Goal: Task Accomplishment & Management: Manage account settings

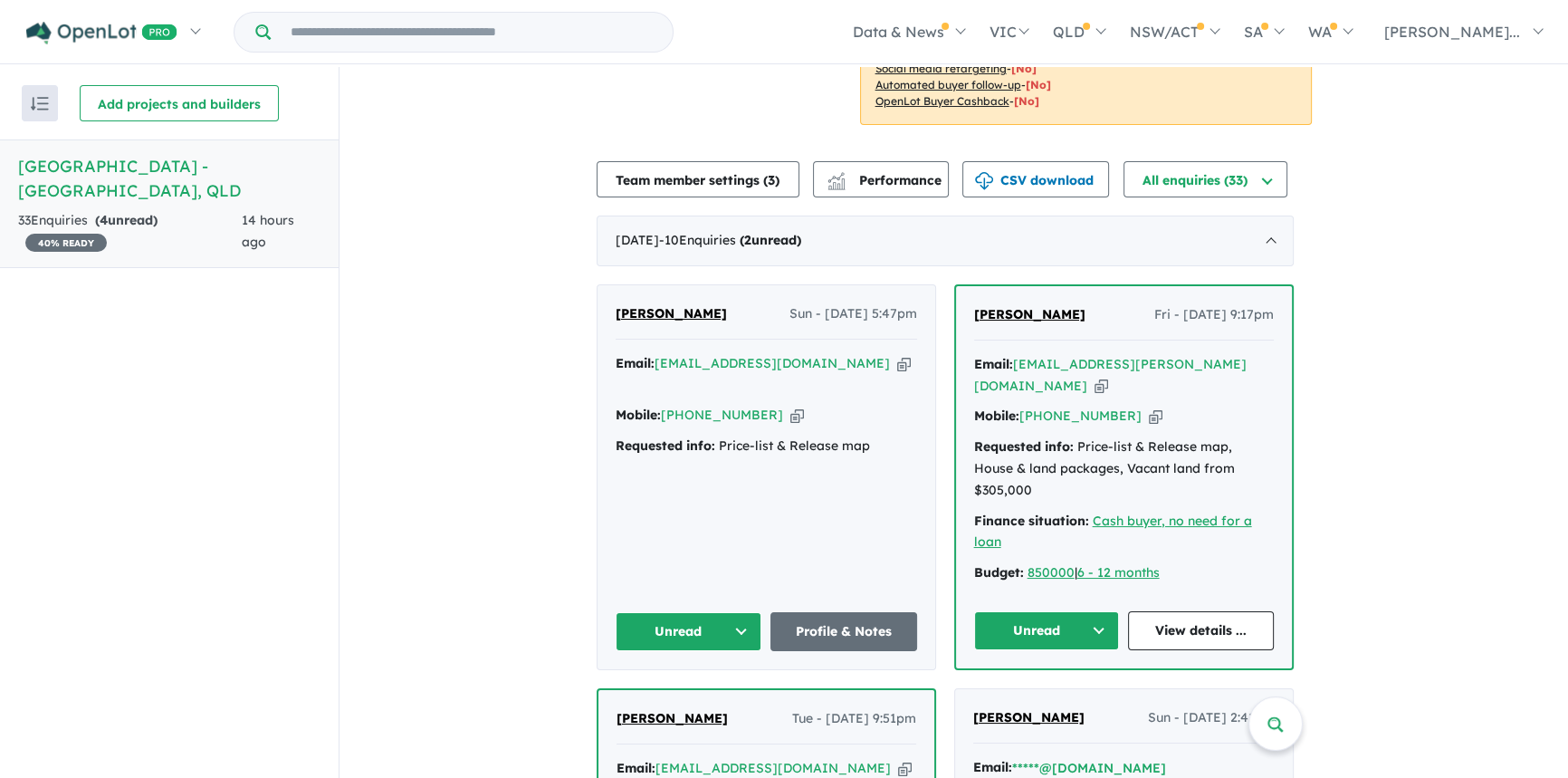
scroll to position [659, 0]
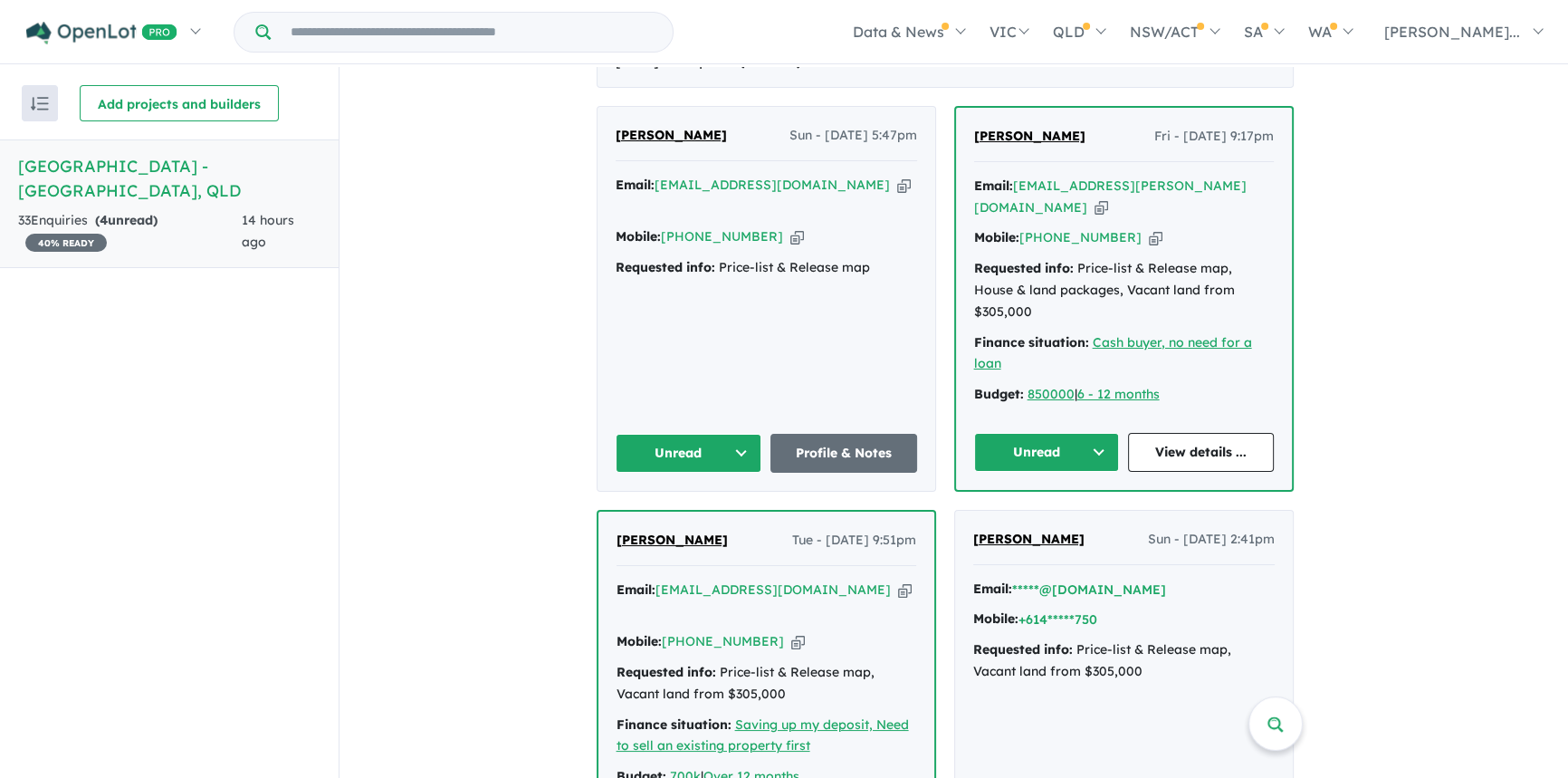
click at [720, 434] on button "Unread" at bounding box center [689, 453] width 147 height 39
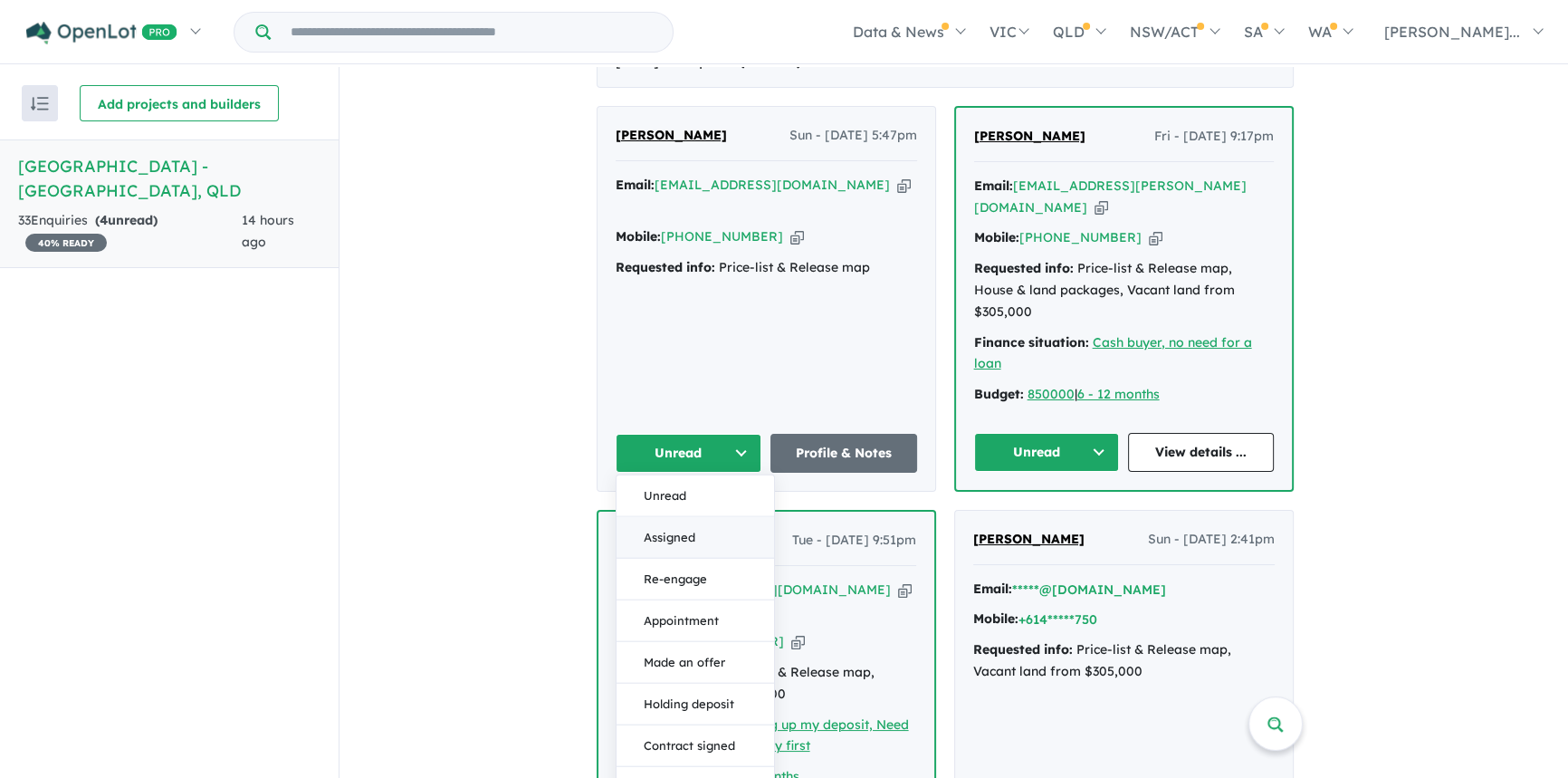
click at [691, 516] on button "Assigned" at bounding box center [694, 537] width 157 height 41
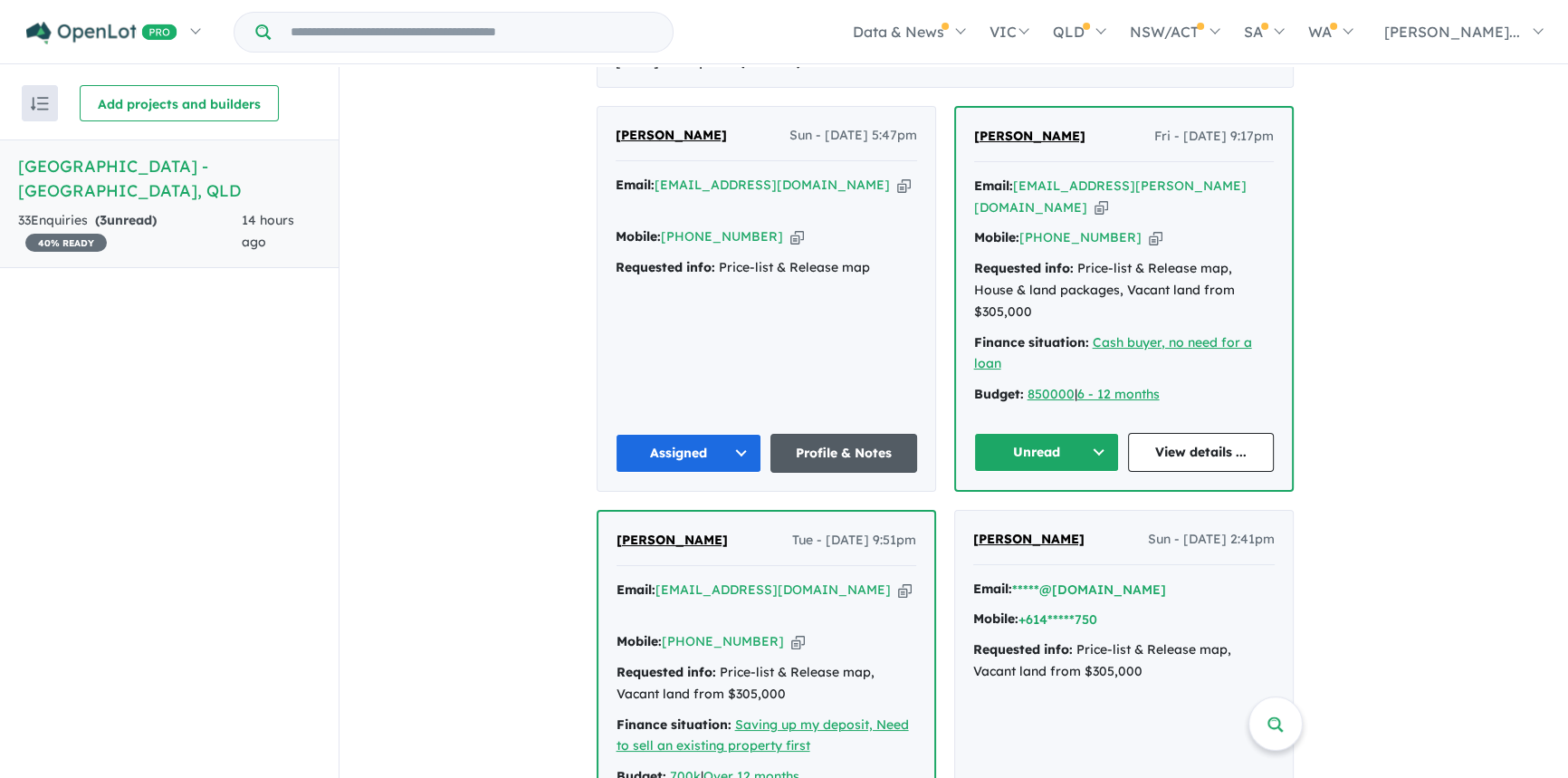
click at [837, 434] on link "Profile & Notes" at bounding box center [844, 453] width 147 height 39
click at [1011, 128] on span "[PERSON_NAME]" at bounding box center [1029, 135] width 111 height 16
click at [1108, 198] on icon "button" at bounding box center [1101, 208] width 13 height 19
drag, startPoint x: 1132, startPoint y: 195, endPoint x: 1142, endPoint y: 203, distance: 12.8
click at [1148, 229] on icon "button" at bounding box center [1155, 238] width 13 height 19
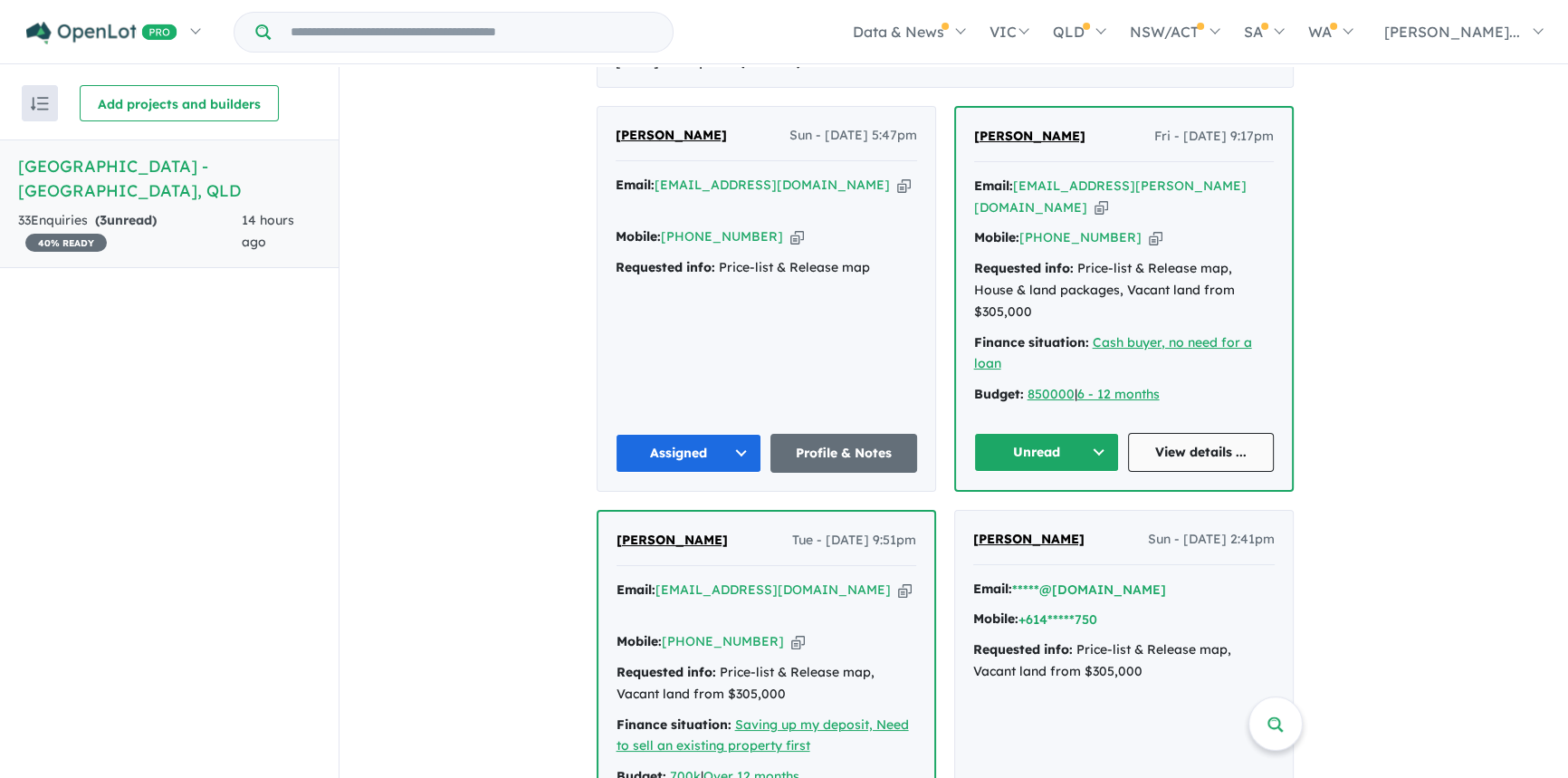
click at [1247, 433] on link "View details ..." at bounding box center [1200, 452] width 146 height 39
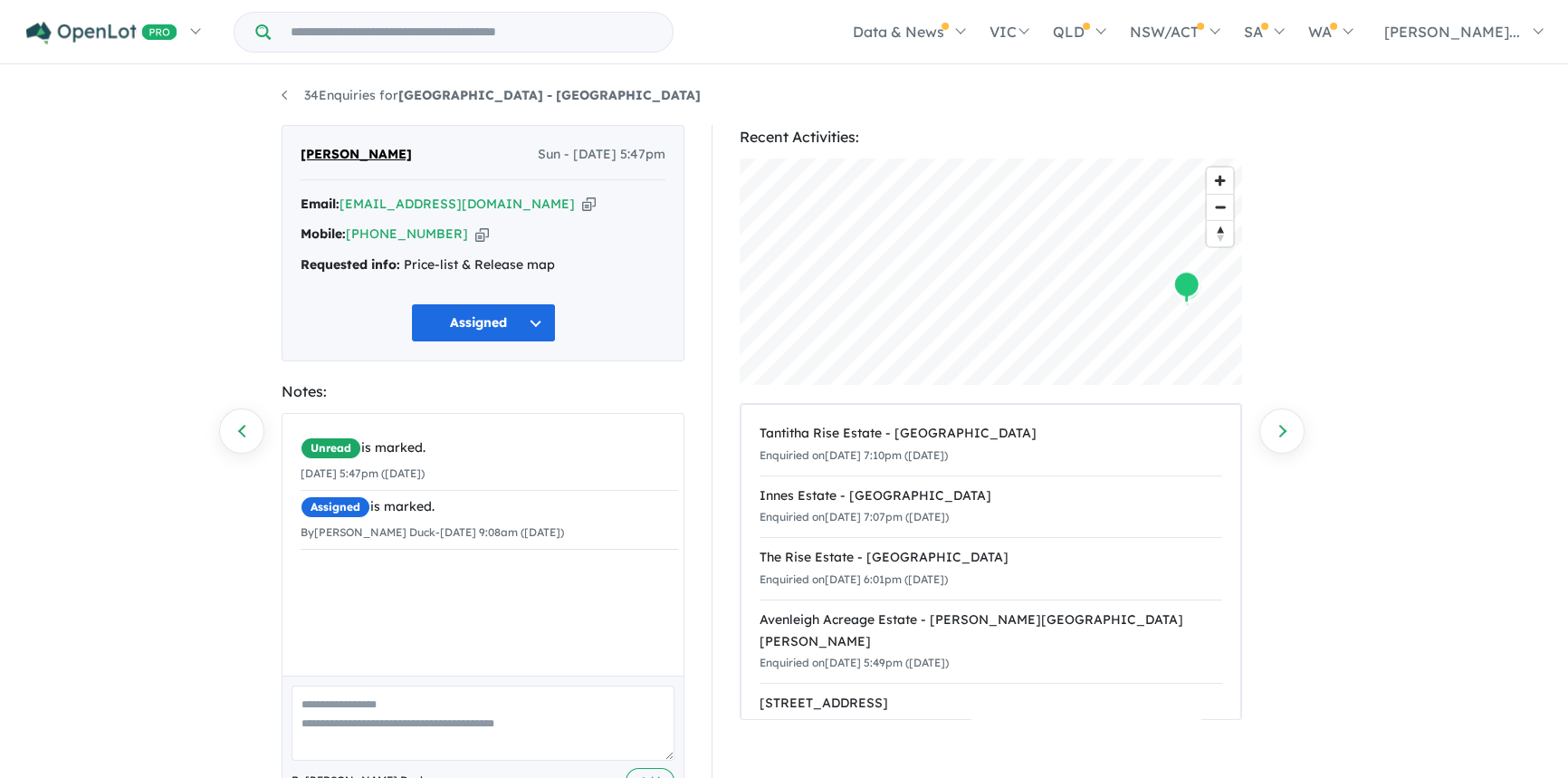
click at [405, 578] on div "Unread is marked. 31/08/2025 5:47pm (Sunday) Assigned is marked. By Sharlene Du…" at bounding box center [489, 551] width 414 height 275
click at [379, 709] on textarea at bounding box center [483, 722] width 383 height 75
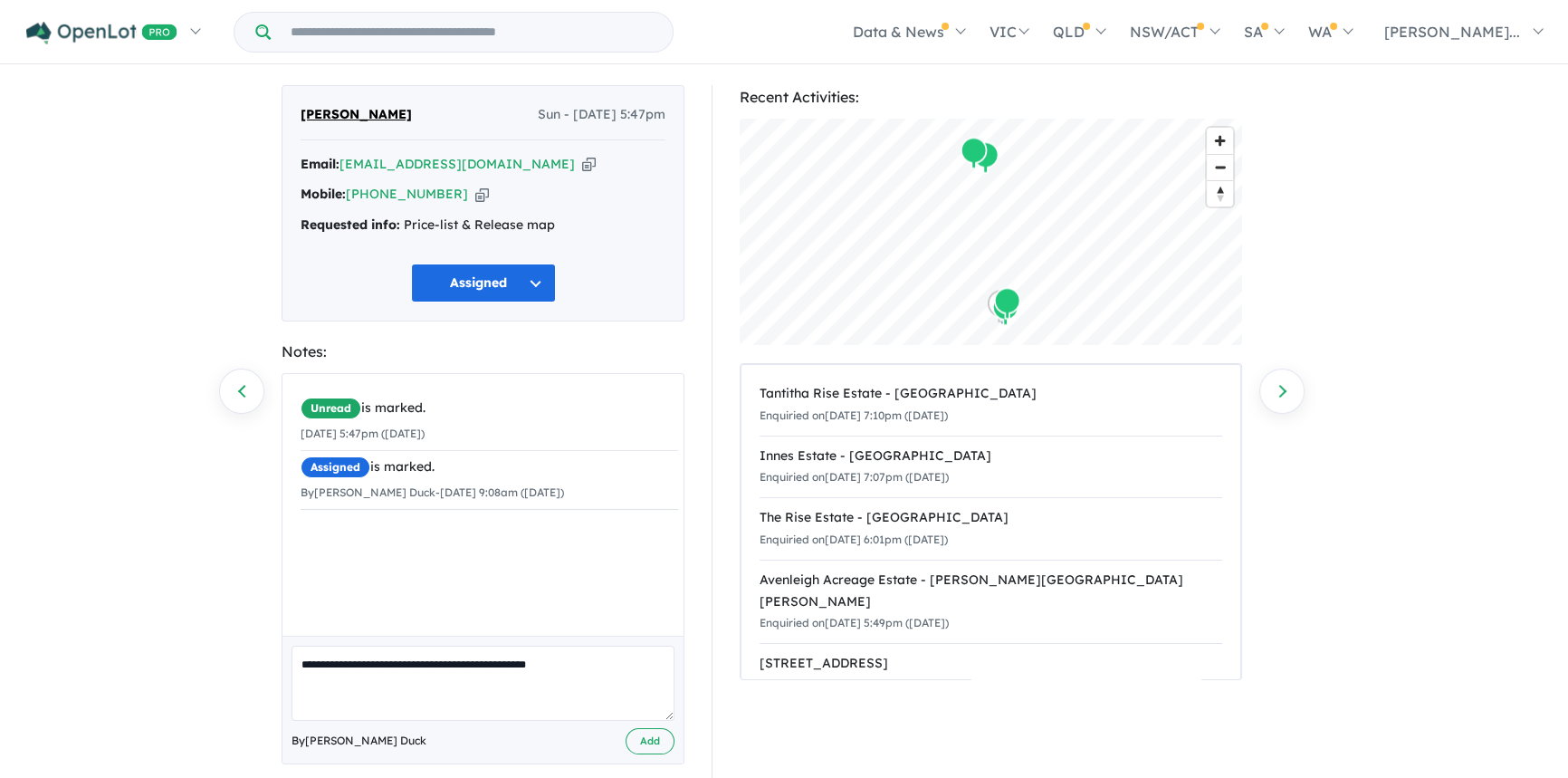
scroll to position [61, 0]
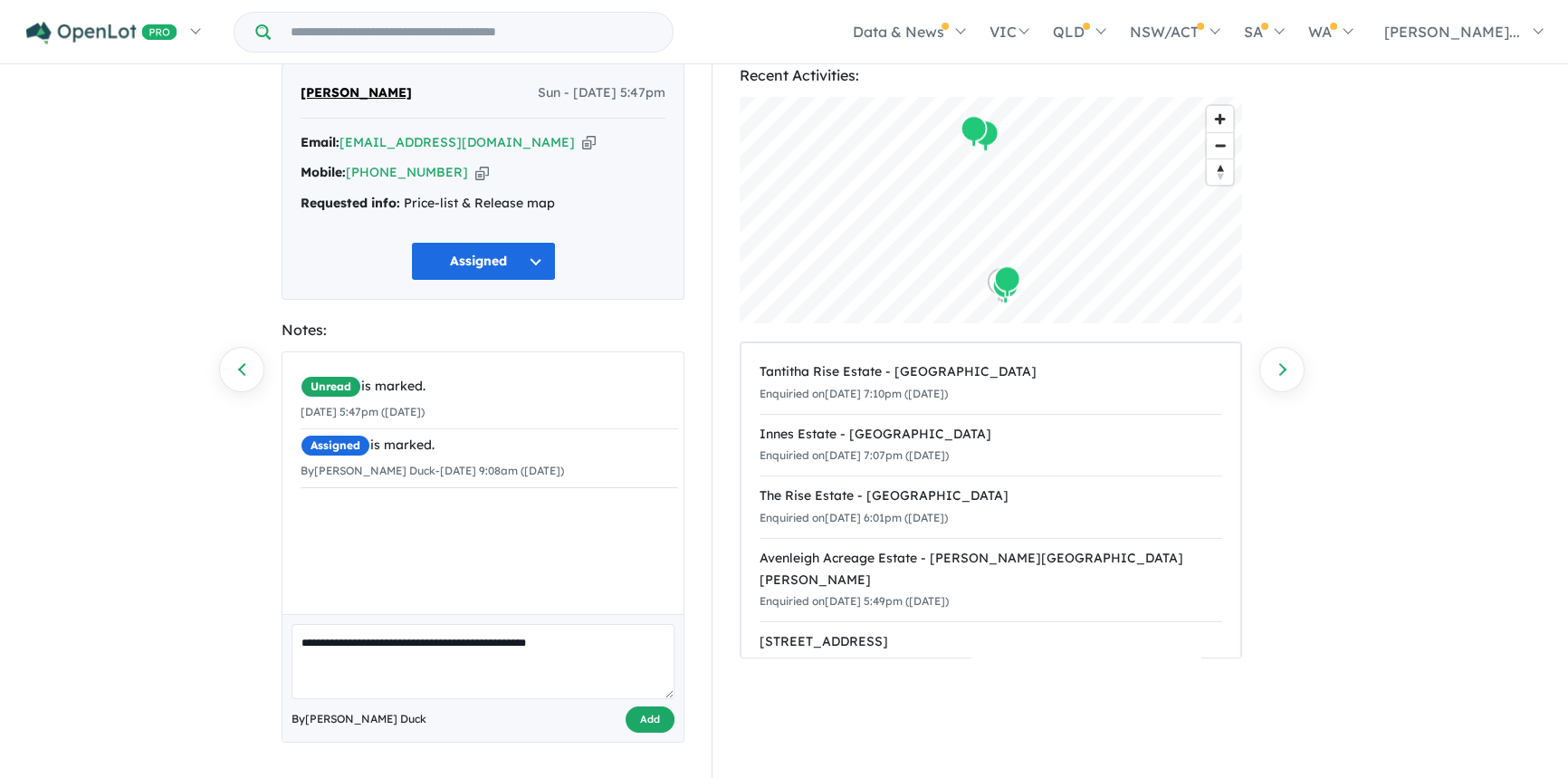
type textarea "**********"
click at [642, 718] on button "Add" at bounding box center [650, 720] width 49 height 26
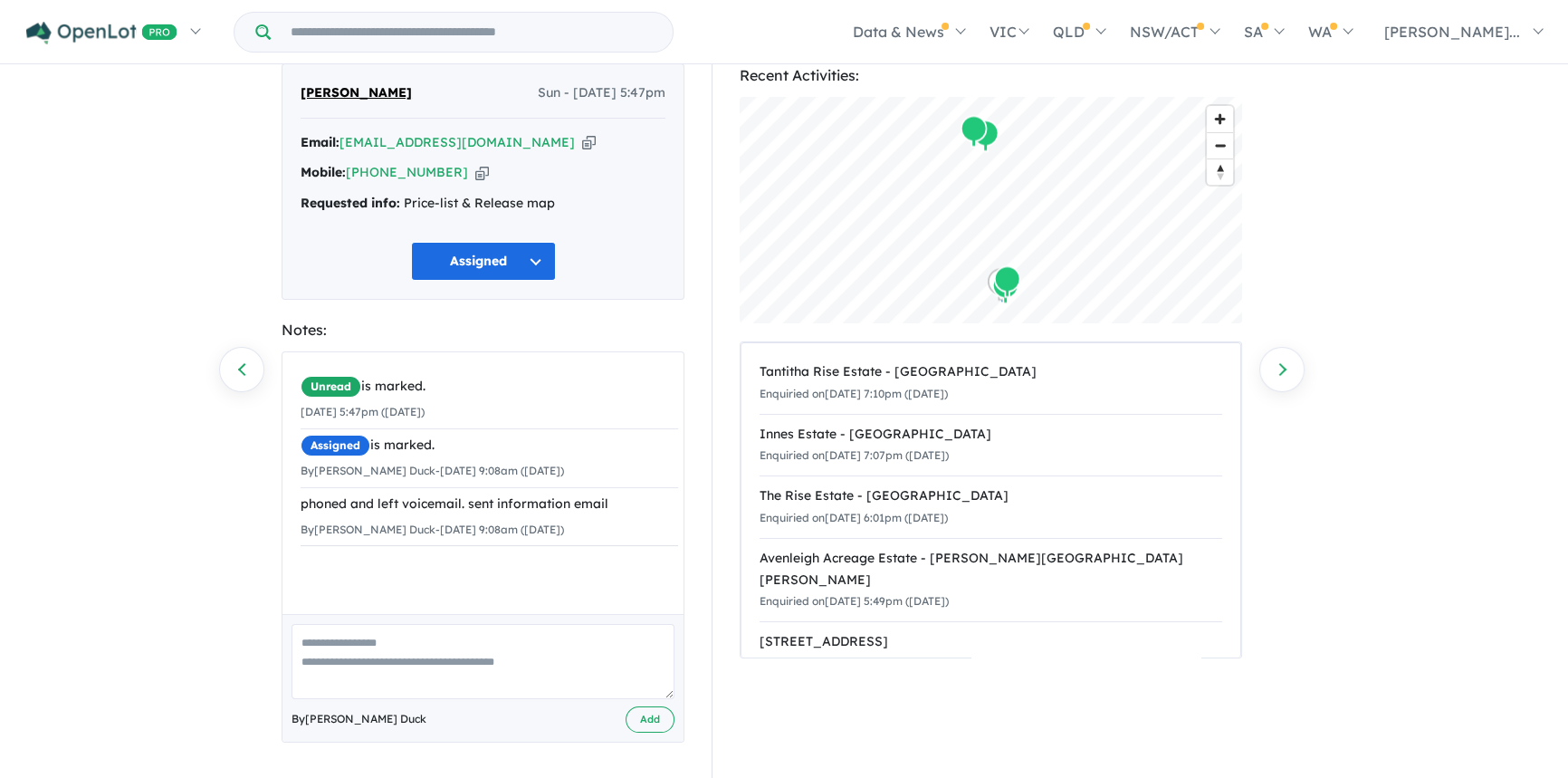
scroll to position [0, 0]
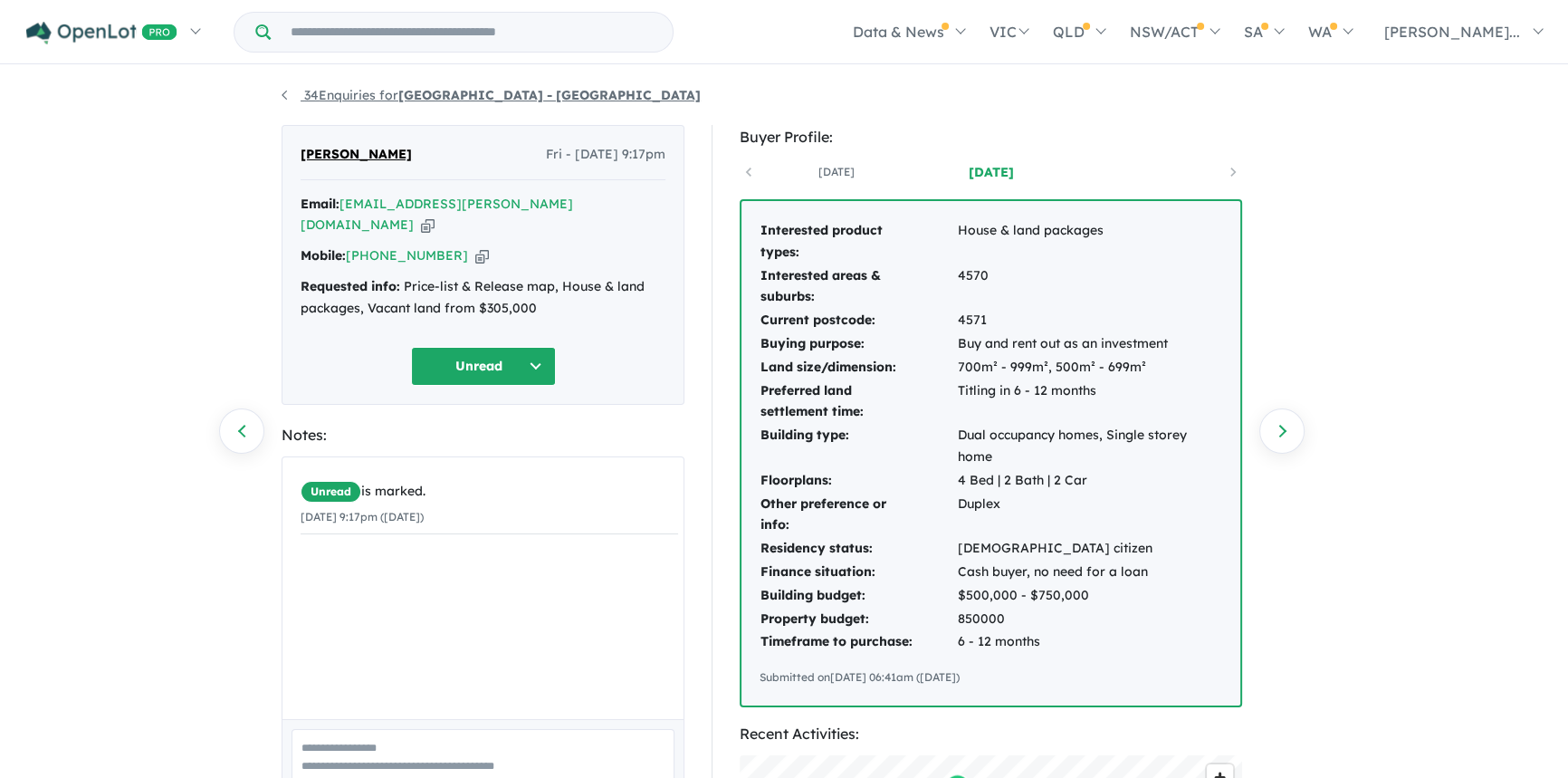
click at [483, 99] on strong "[GEOGRAPHIC_DATA] - [GEOGRAPHIC_DATA]" at bounding box center [548, 94] width 302 height 16
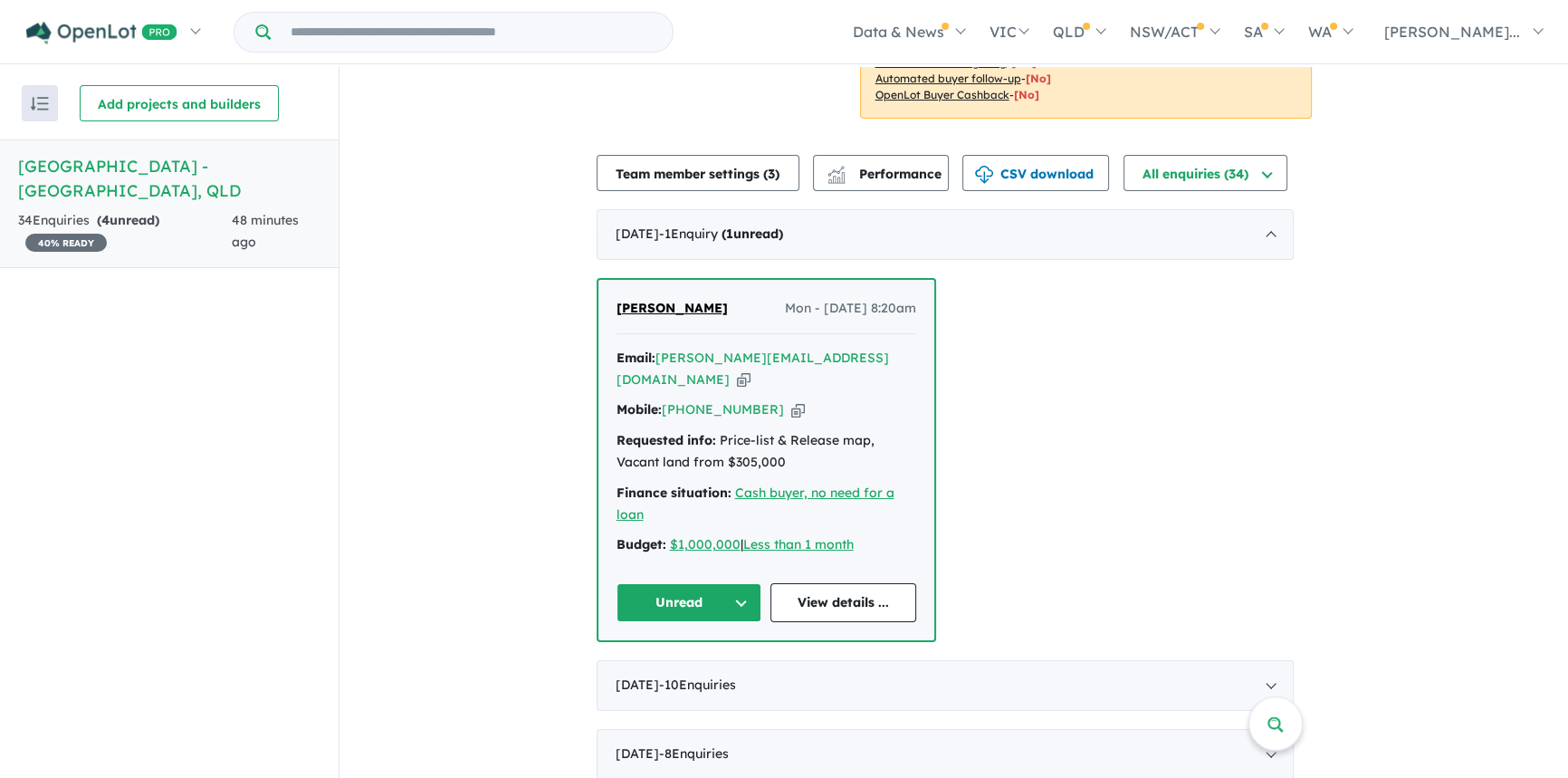
scroll to position [576, 0]
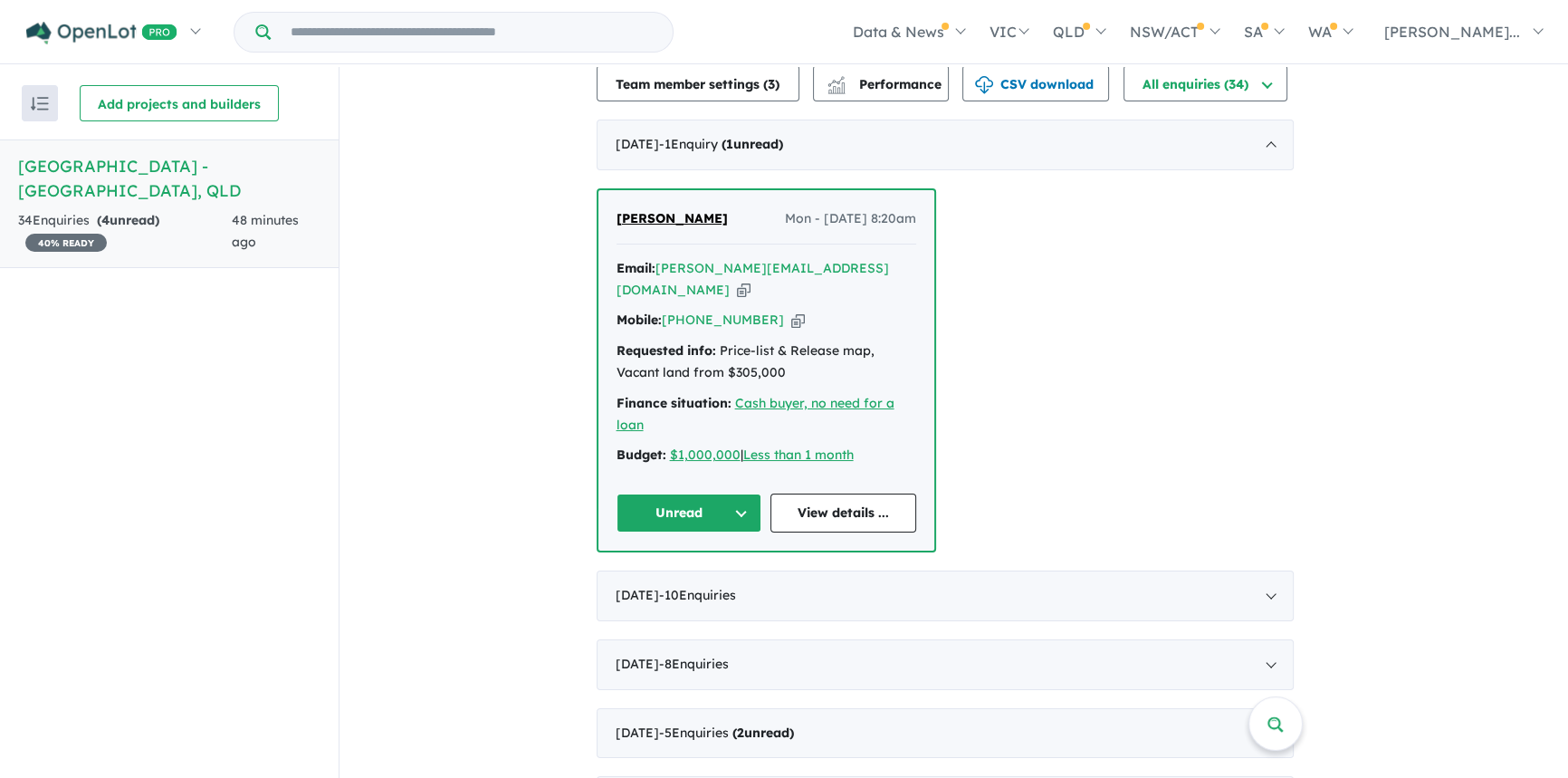
click at [730, 493] on button "Unread" at bounding box center [689, 512] width 146 height 39
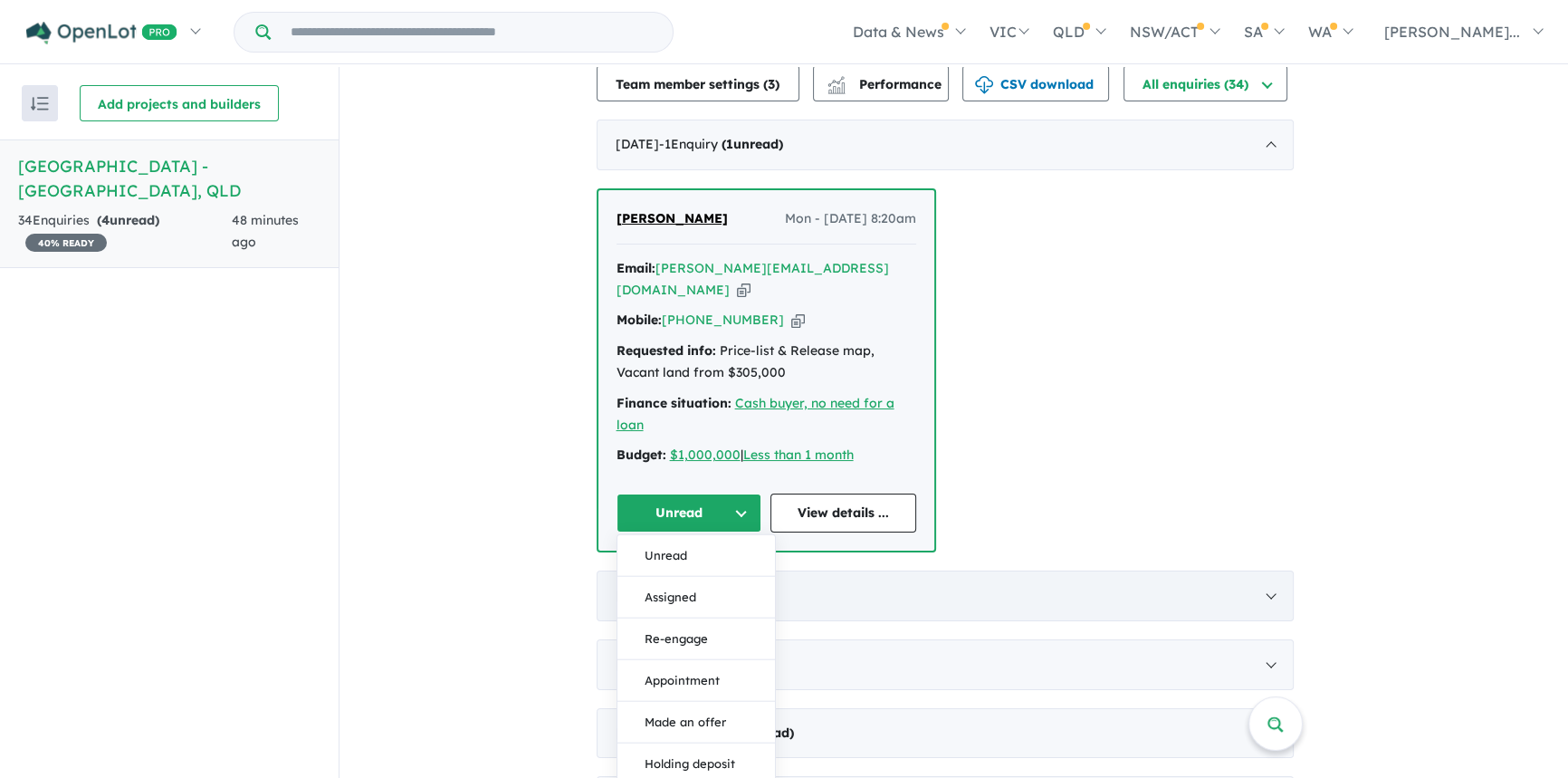
click at [693, 577] on button "Assigned" at bounding box center [695, 597] width 157 height 41
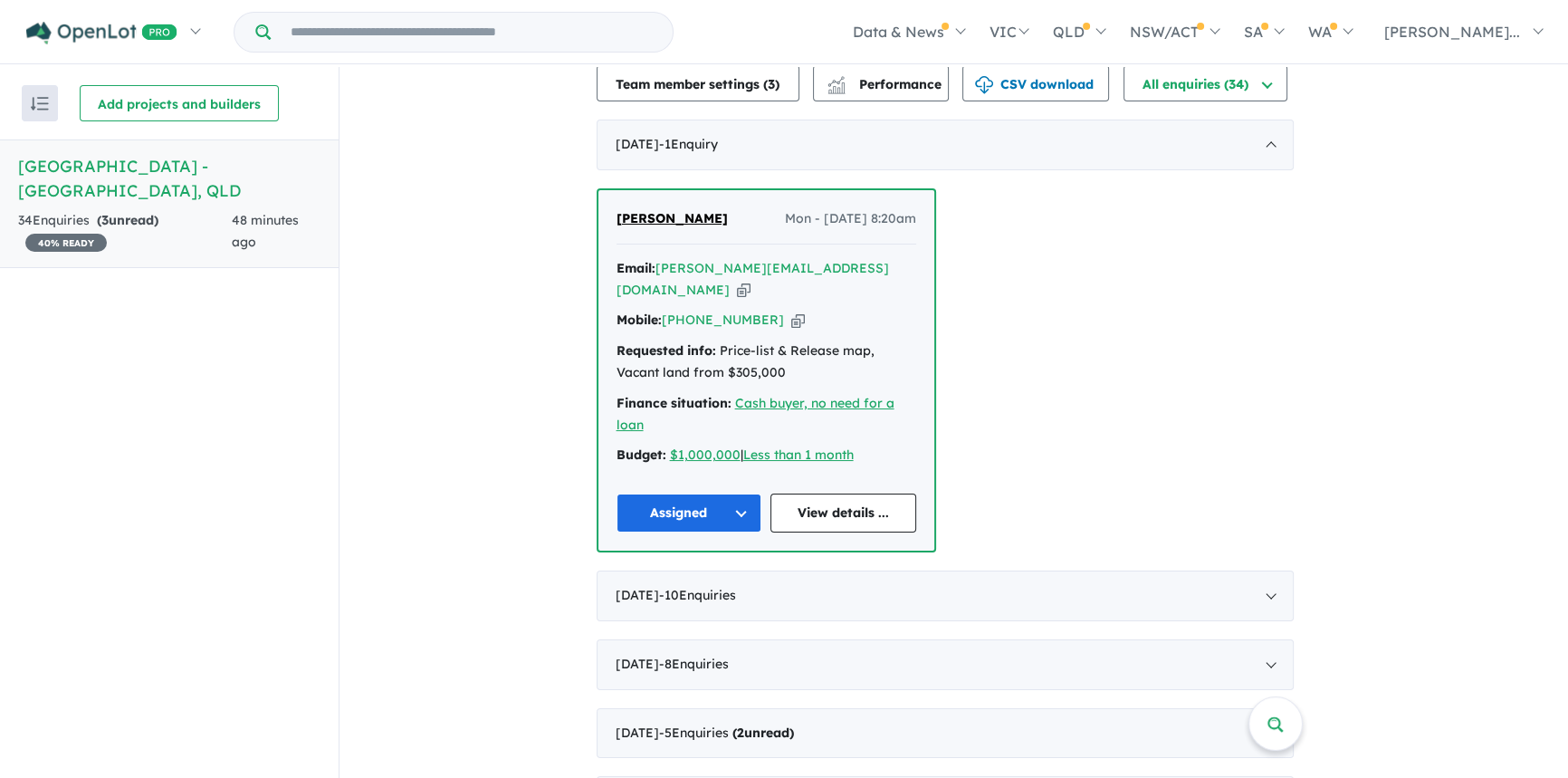
click at [688, 210] on span "Adam Hammond" at bounding box center [672, 217] width 111 height 16
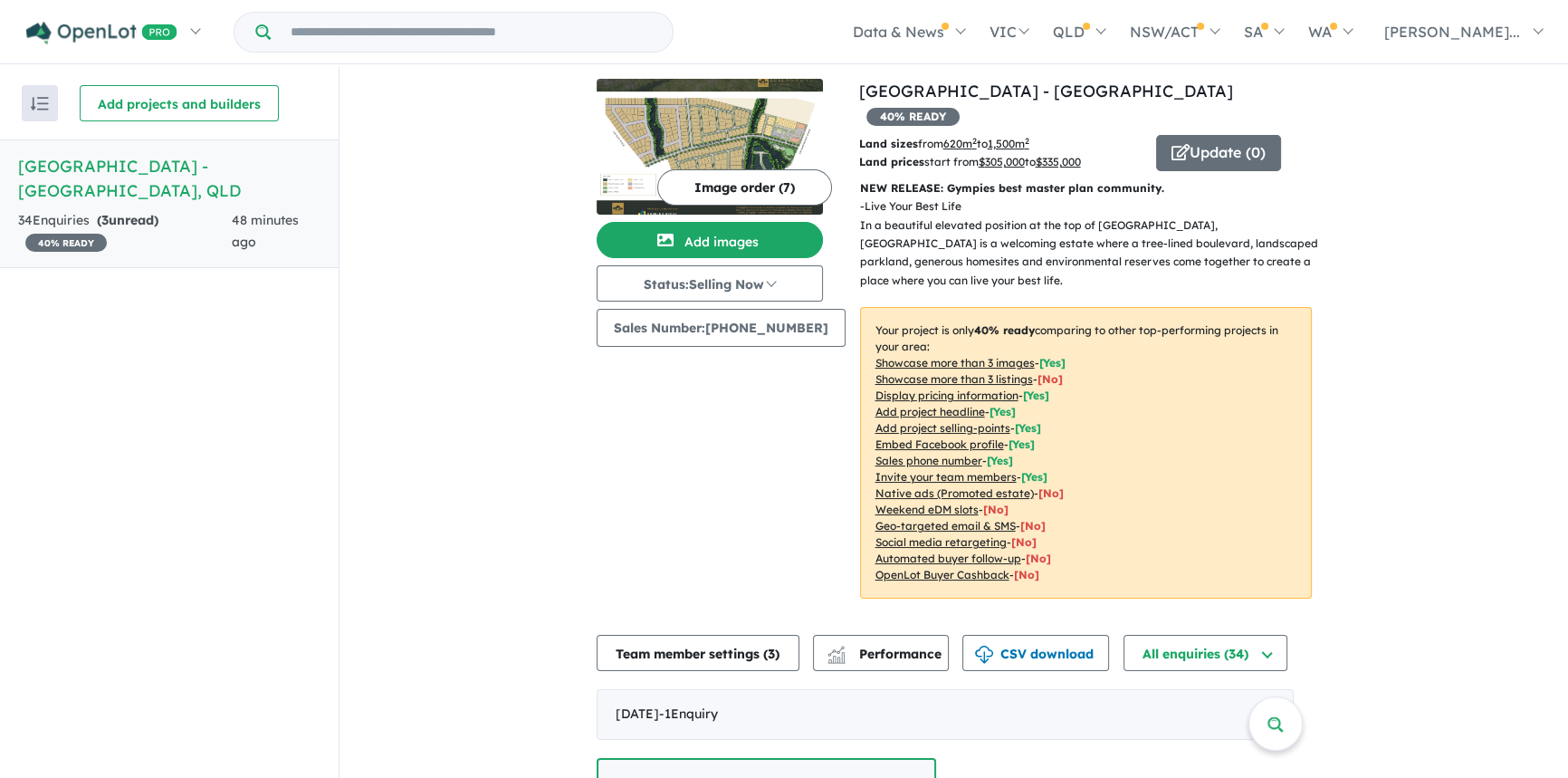
scroll to position [0, 0]
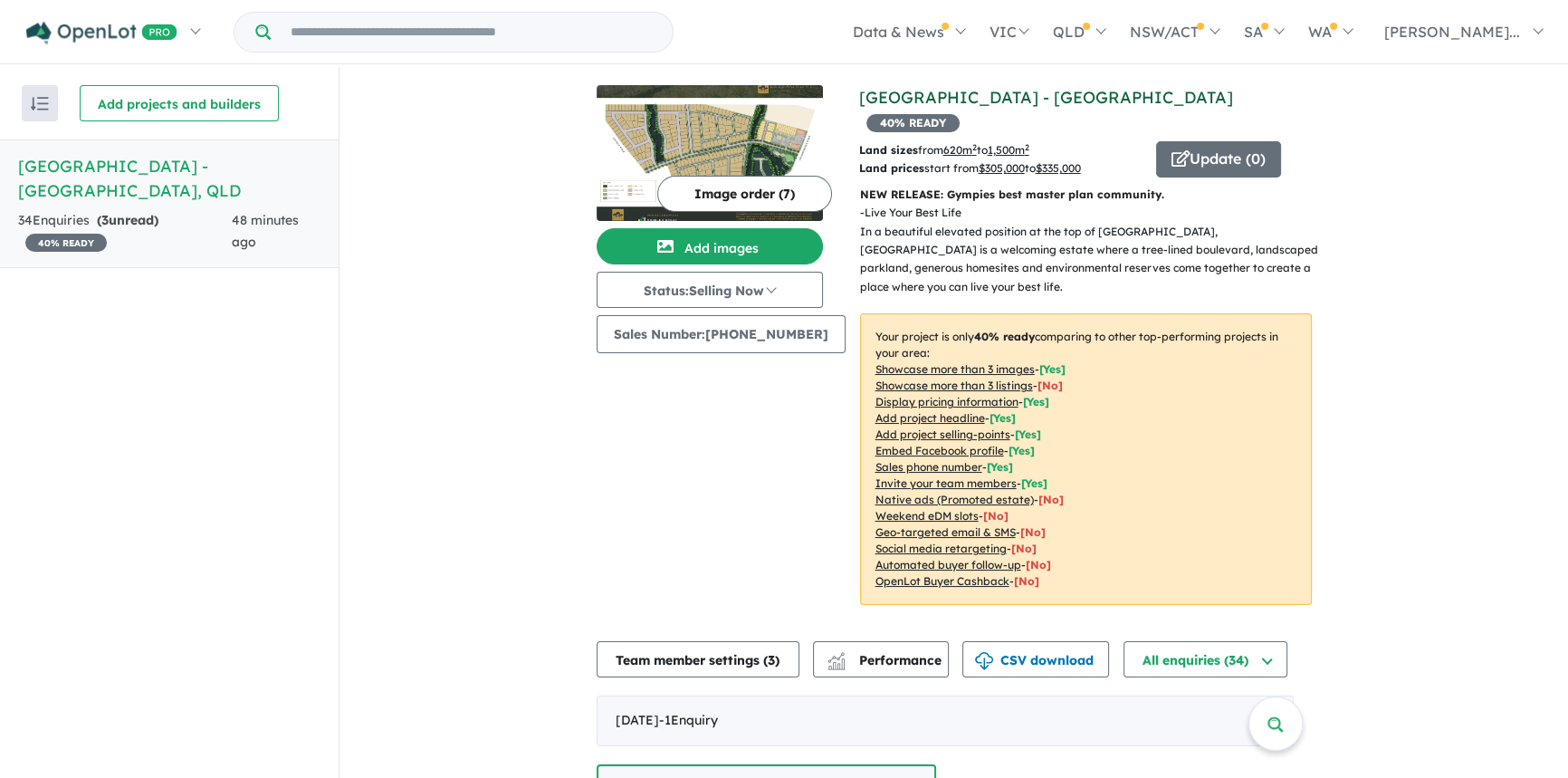
click at [942, 94] on link "[GEOGRAPHIC_DATA] - [GEOGRAPHIC_DATA]" at bounding box center [1045, 97] width 373 height 21
click at [84, 158] on h5 "Bellagrove Estate - Pie Creek , QLD" at bounding box center [168, 179] width 302 height 49
click at [80, 163] on h5 "Bellagrove Estate - Pie Creek , QLD" at bounding box center [168, 179] width 302 height 49
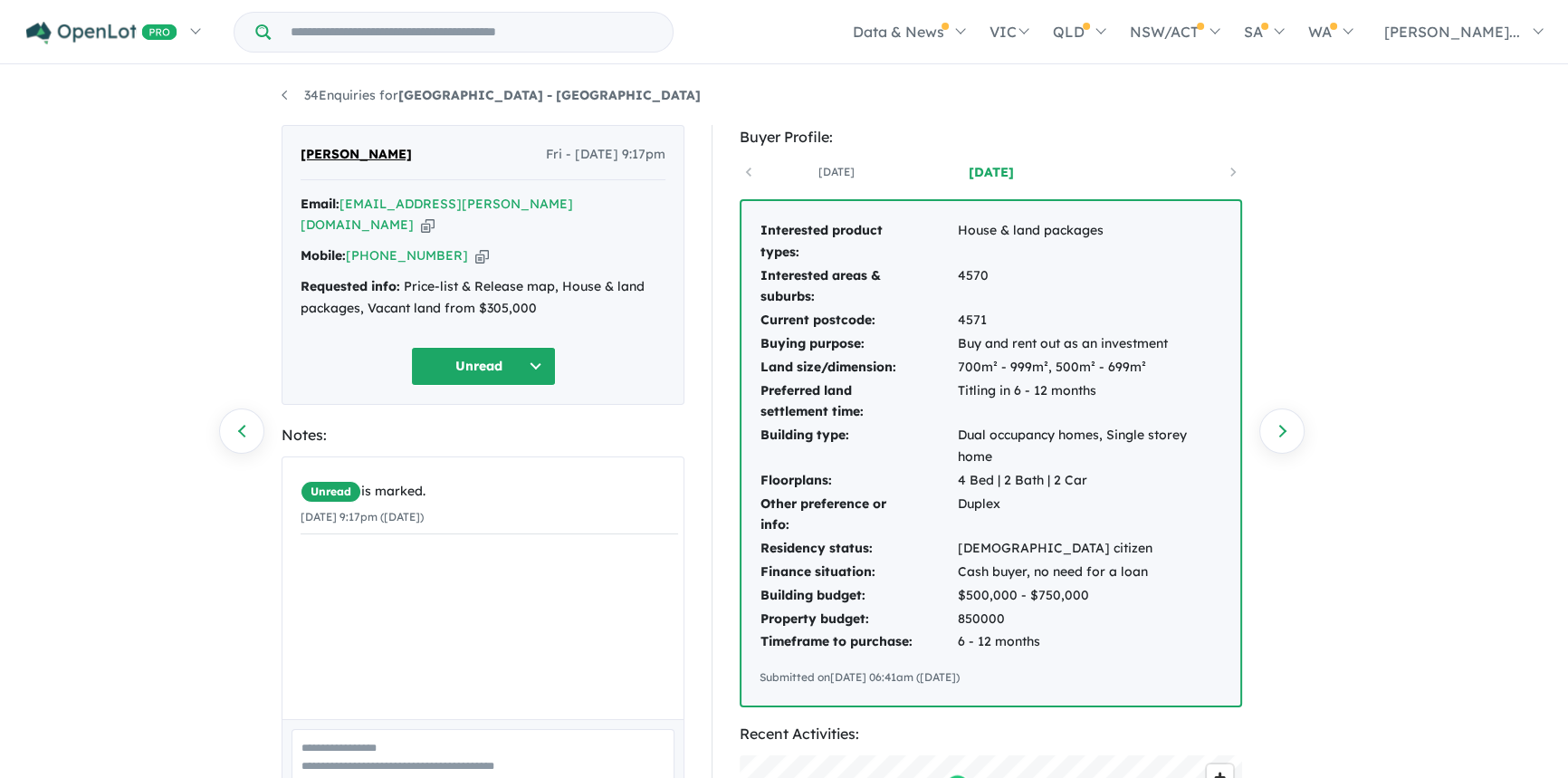
click at [519, 350] on button "Unread" at bounding box center [483, 366] width 145 height 39
click at [452, 438] on button "Assigned" at bounding box center [490, 450] width 157 height 41
click at [306, 95] on link "34 Enquiries for Bellagrove Estate - Pie Creek" at bounding box center [491, 94] width 420 height 16
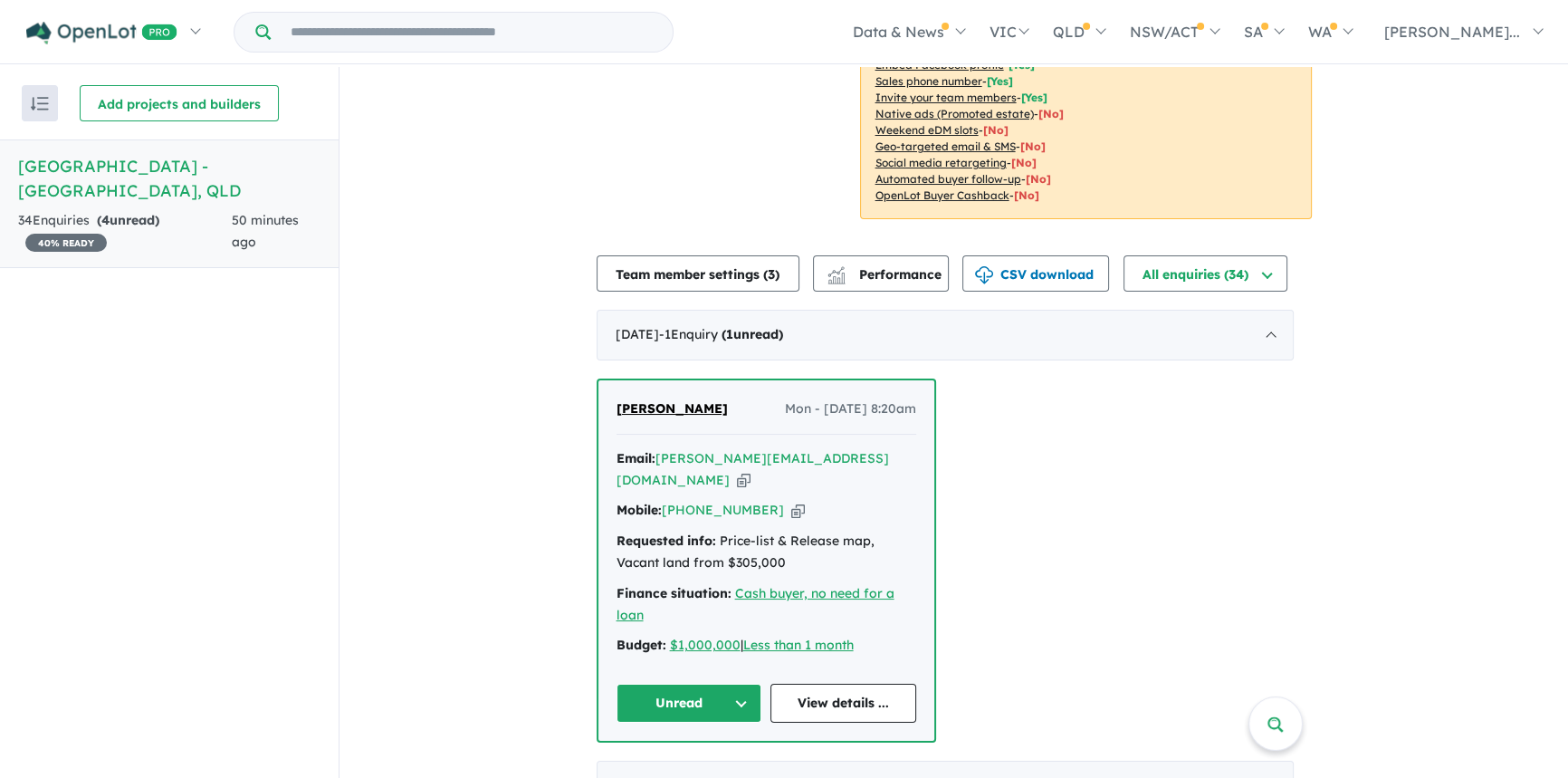
scroll to position [411, 0]
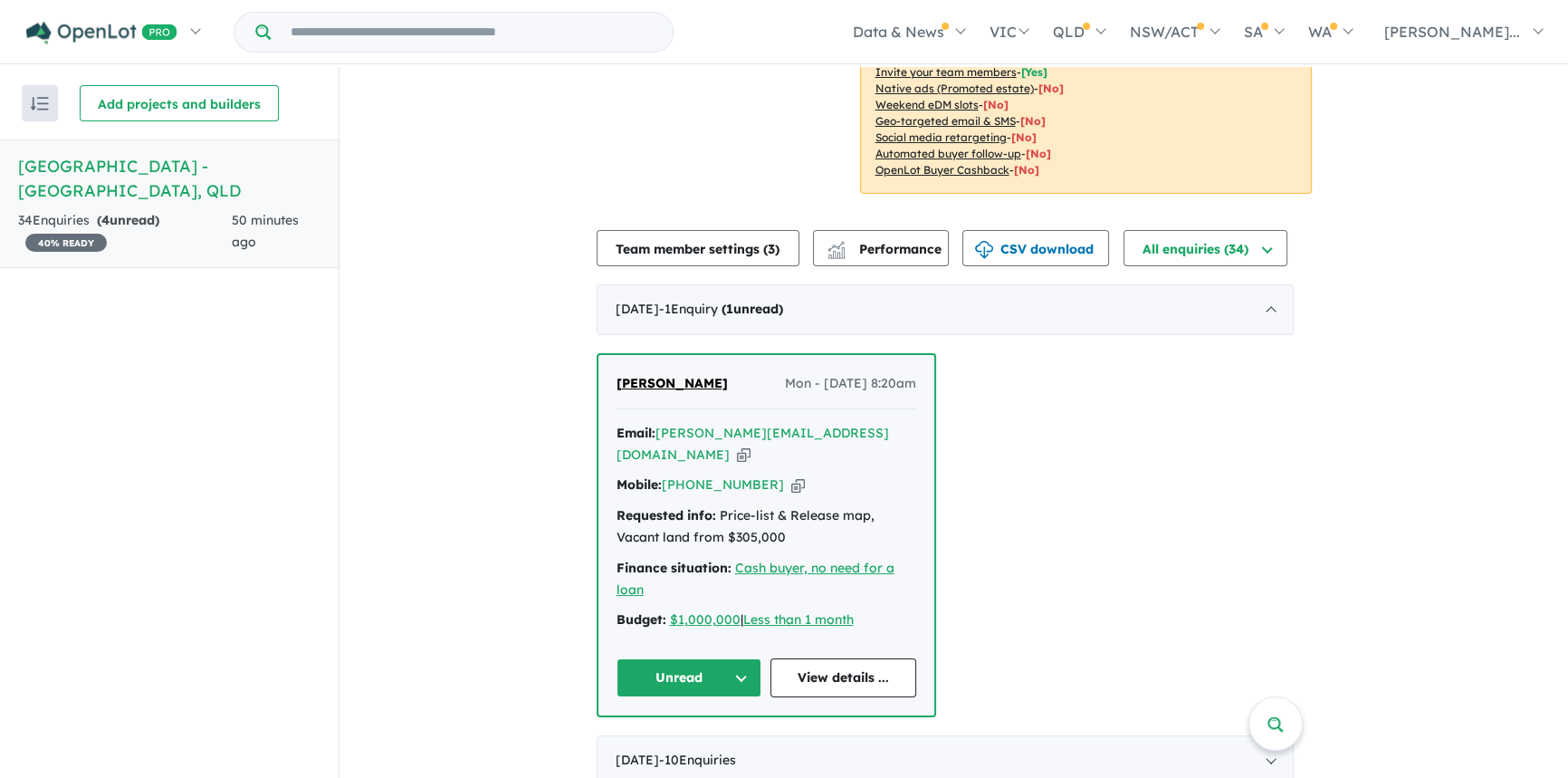
click at [751, 445] on icon "button" at bounding box center [743, 454] width 13 height 19
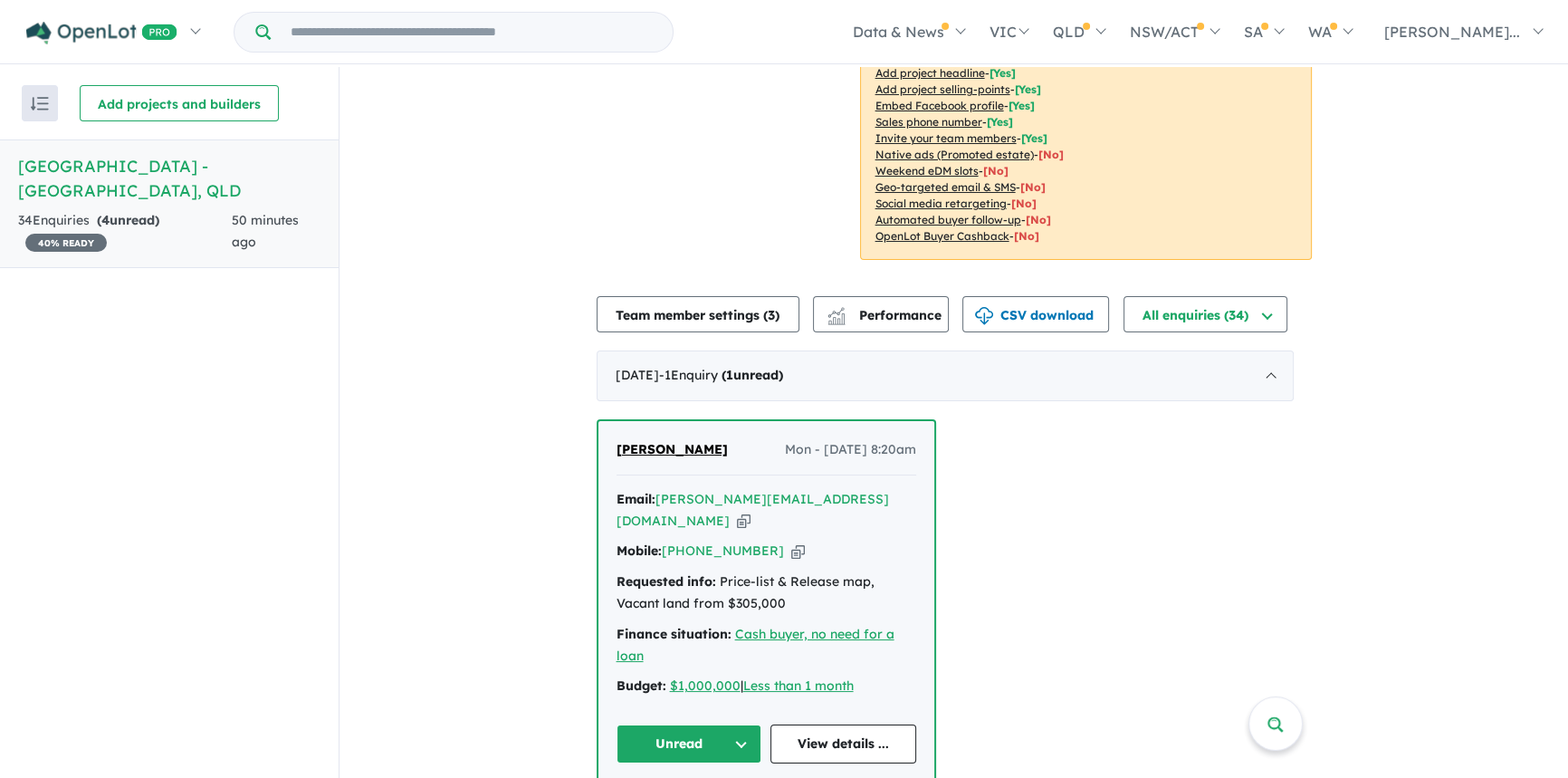
scroll to position [493, 0]
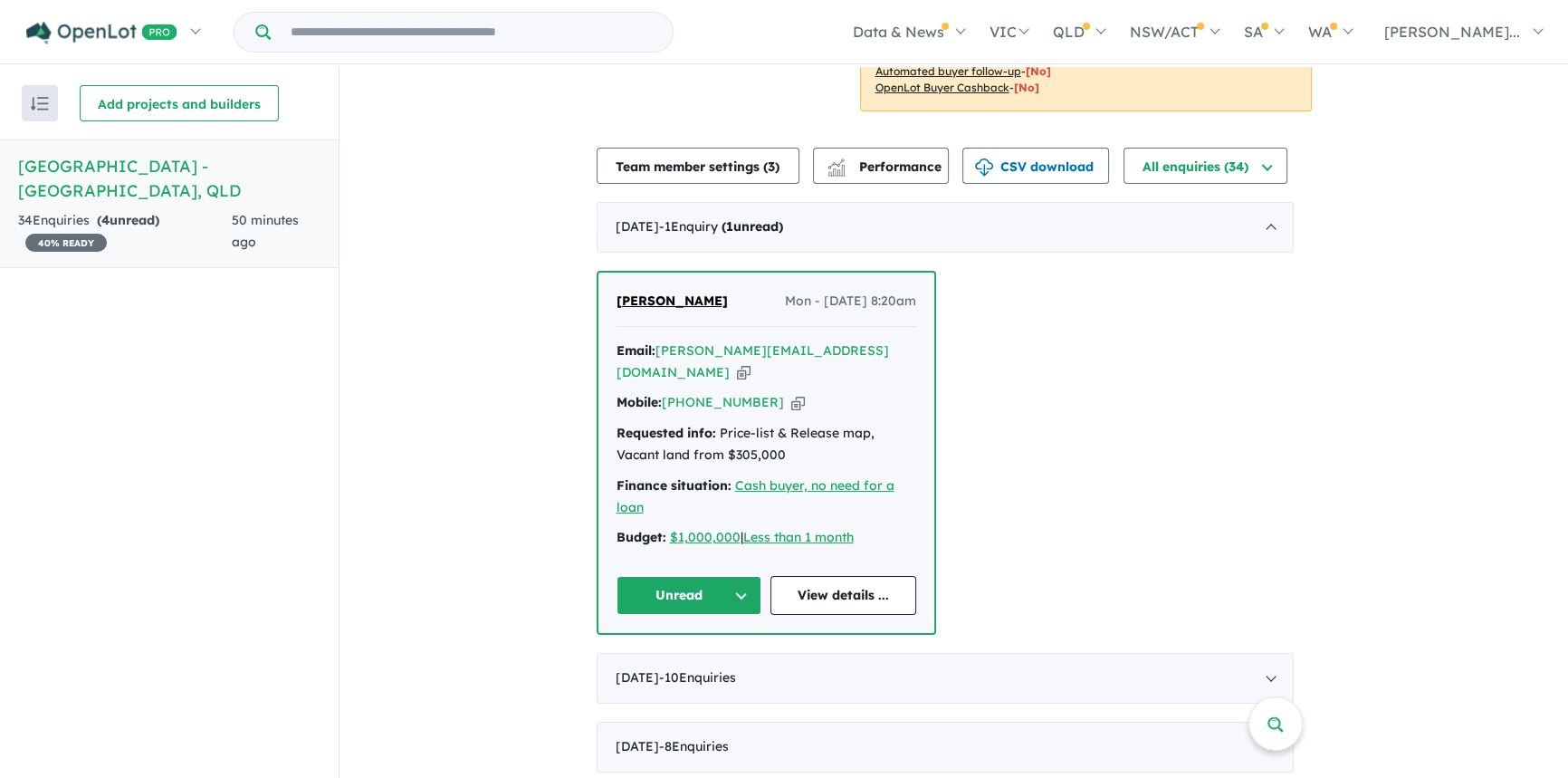
drag, startPoint x: 773, startPoint y: 360, endPoint x: 784, endPoint y: 362, distance: 11.2
click at [791, 393] on icon "button" at bounding box center [798, 403] width 13 height 19
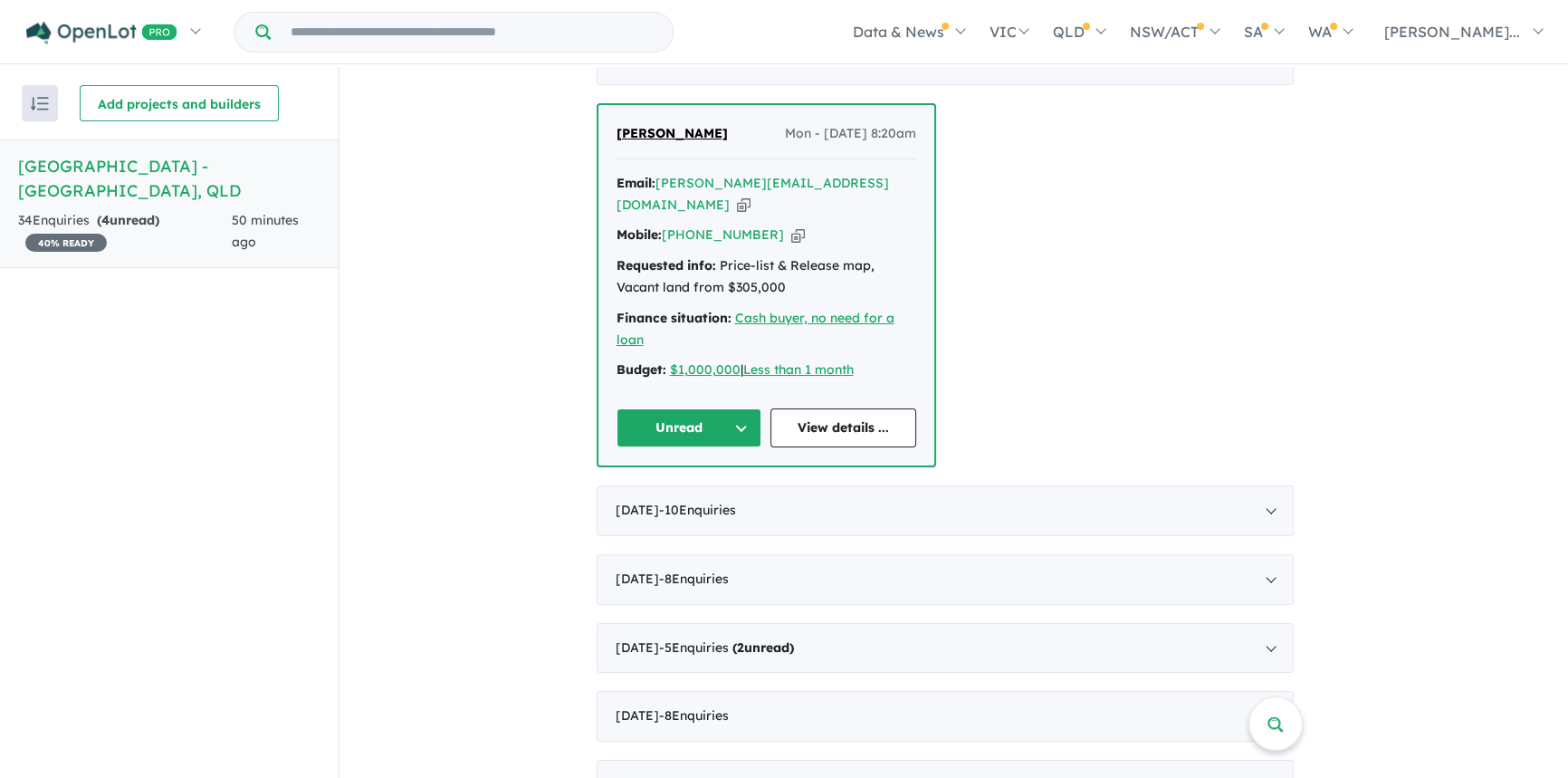
scroll to position [2, 0]
click at [1259, 484] on div "August 2025 - 10 Enquir ies ( 0 unread)" at bounding box center [944, 509] width 697 height 51
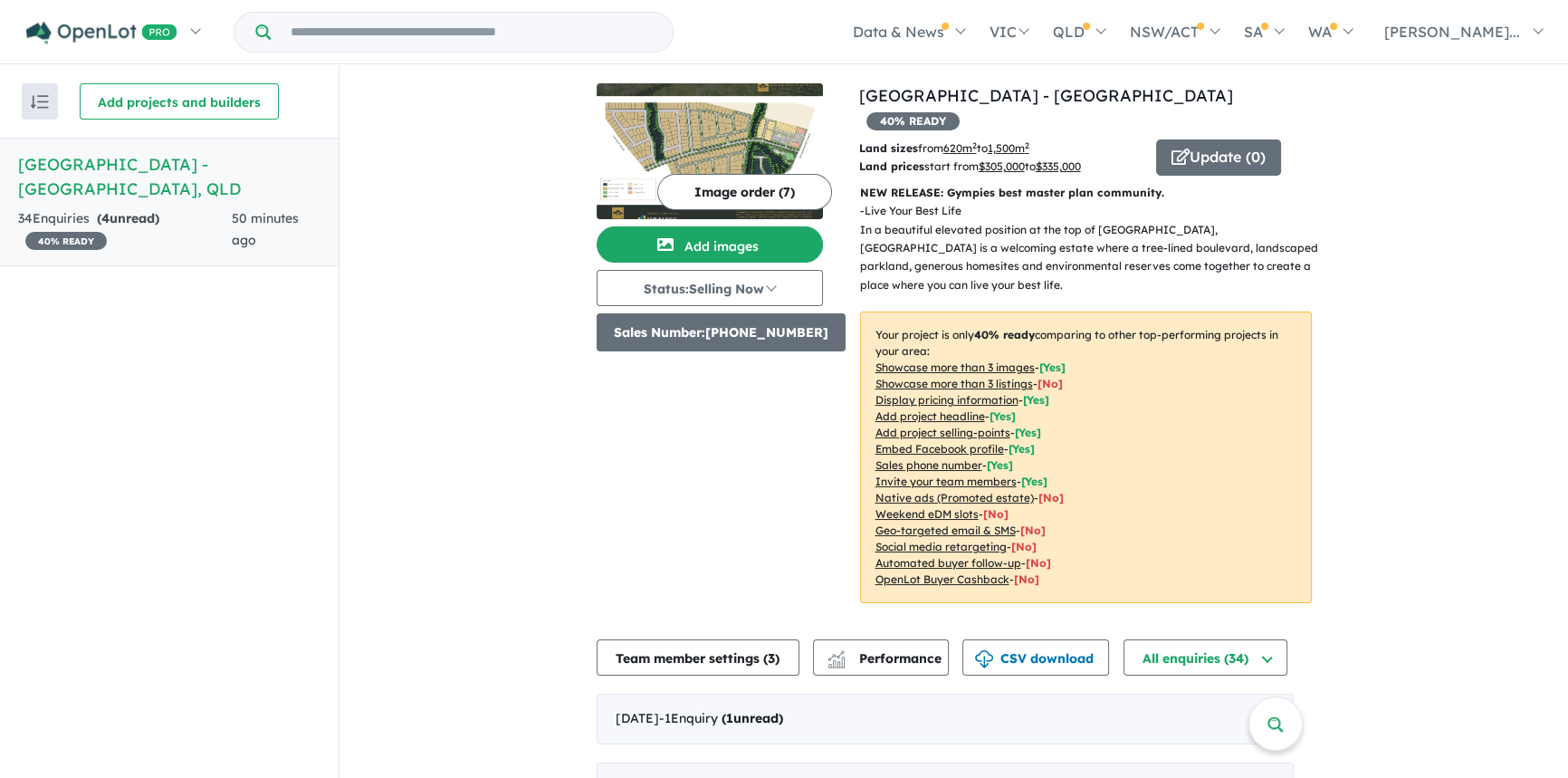
scroll to position [0, 0]
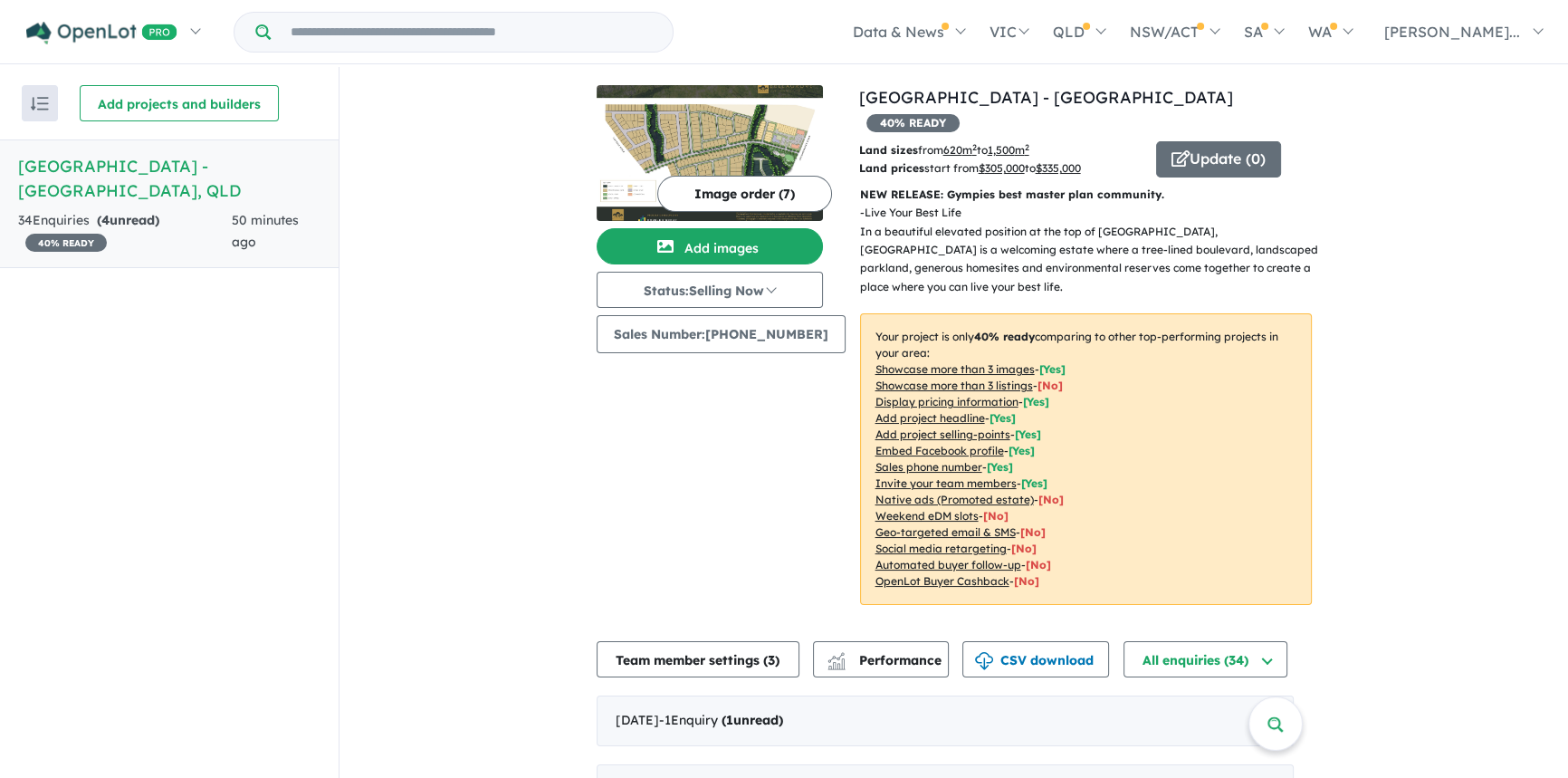
click at [140, 167] on h5 "Bellagrove Estate - Pie Creek , QLD" at bounding box center [168, 179] width 302 height 49
click at [123, 167] on h5 "Bellagrove Estate - Pie Creek , QLD" at bounding box center [168, 179] width 302 height 49
click at [51, 167] on h5 "Bellagrove Estate - Pie Creek , QLD" at bounding box center [168, 179] width 302 height 49
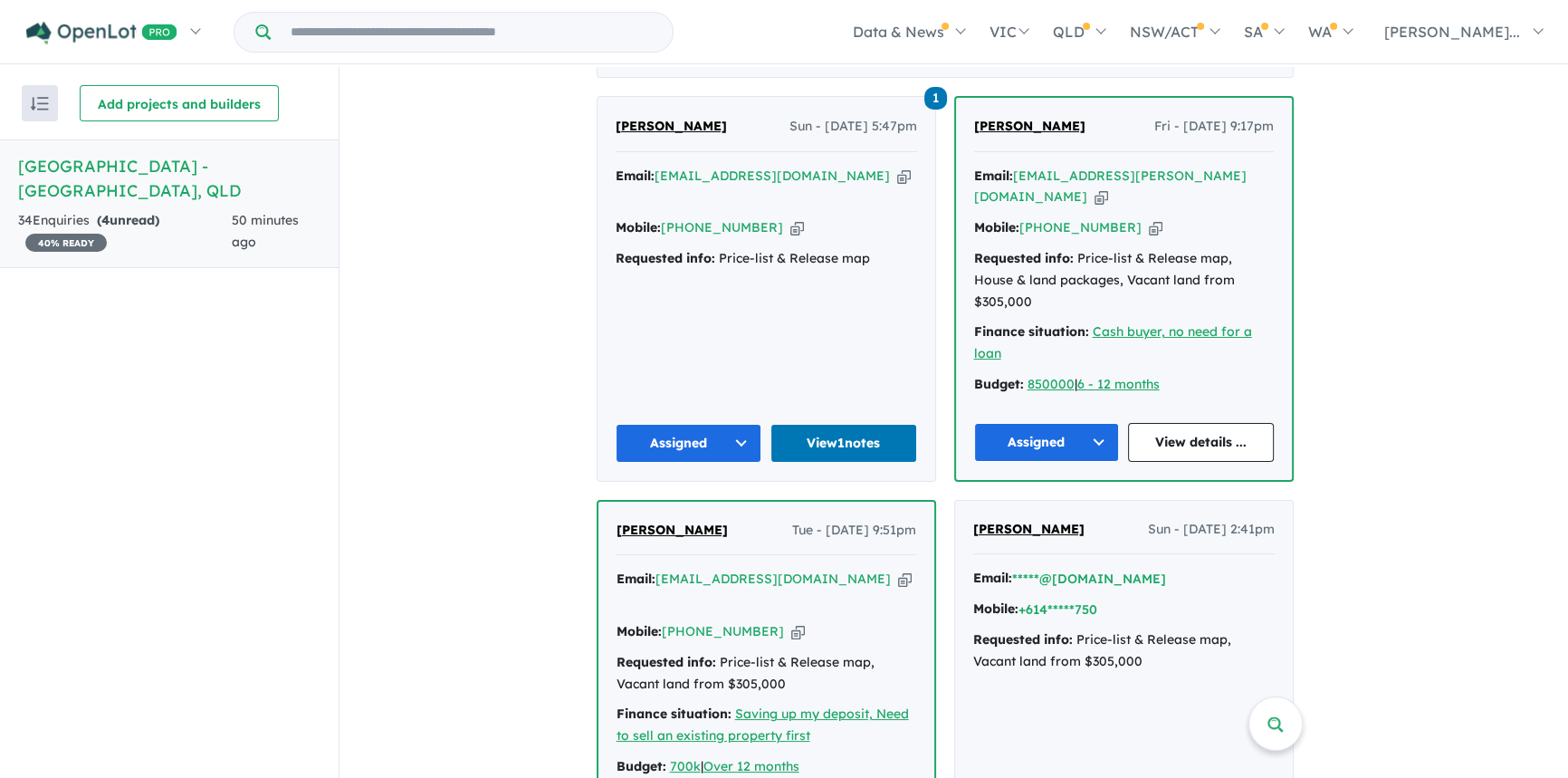
scroll to position [740, 0]
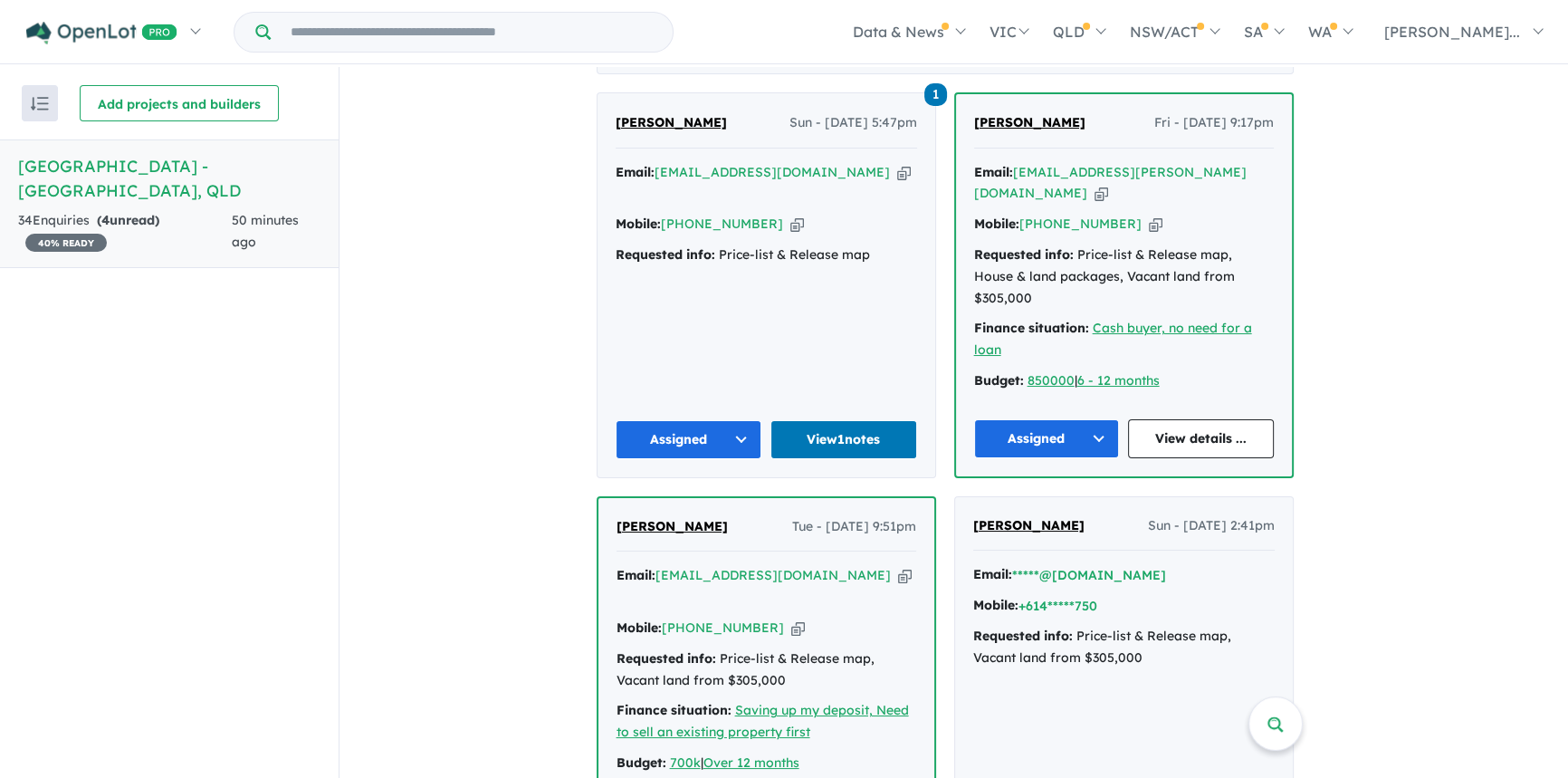
click at [652, 114] on span "Brenden Staal" at bounding box center [671, 121] width 111 height 16
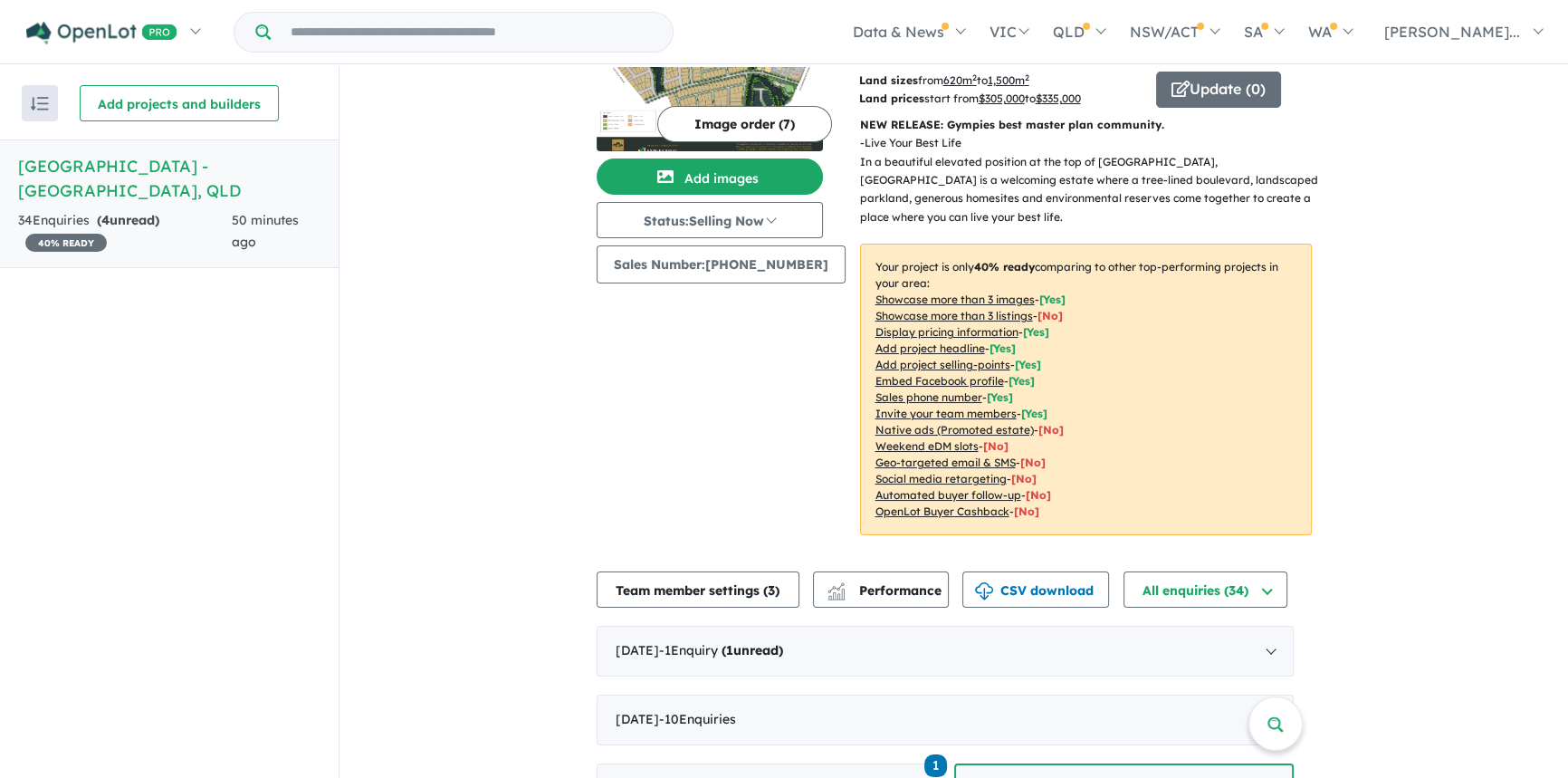
scroll to position [0, 0]
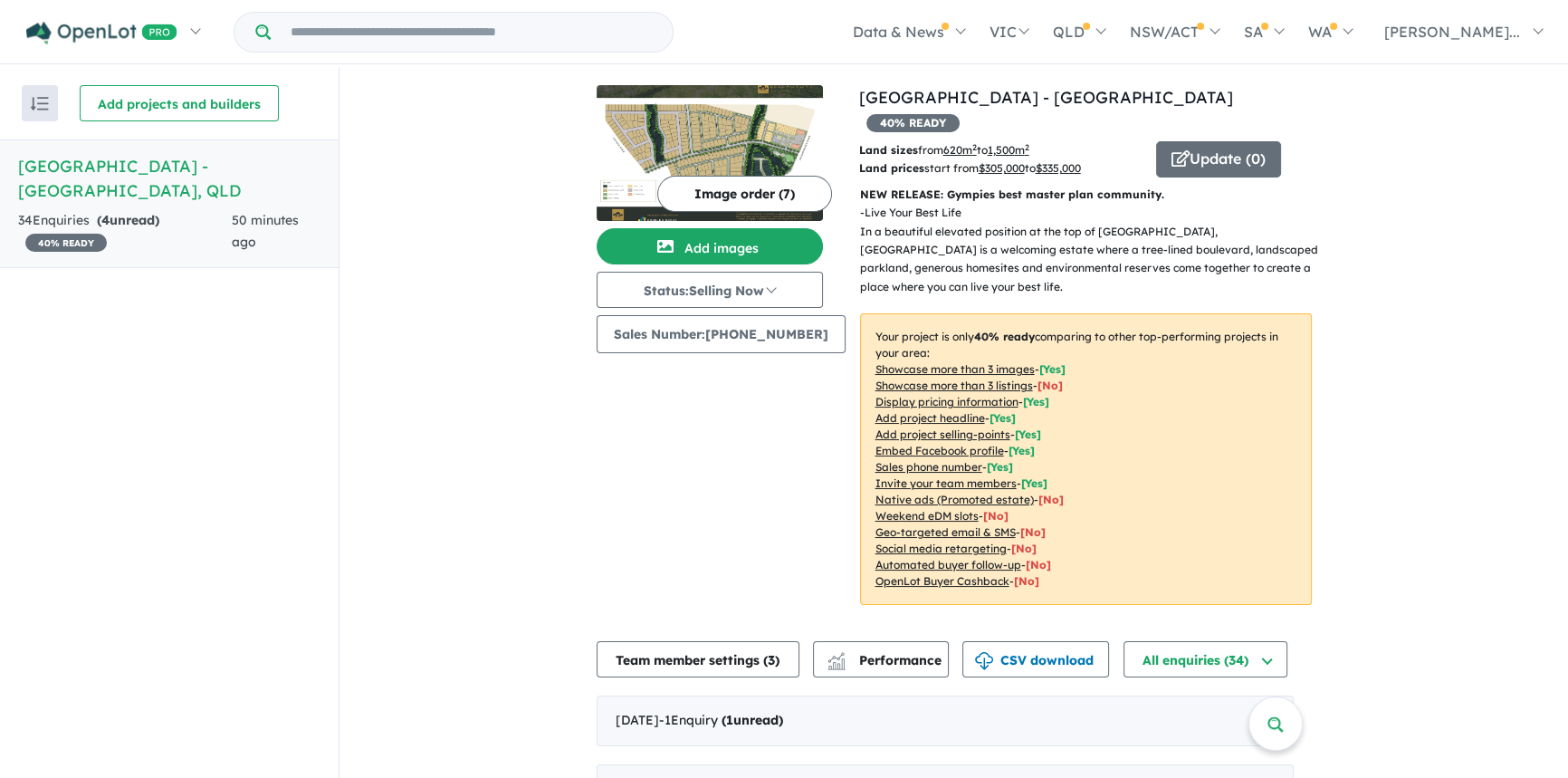
click at [153, 167] on h5 "Bellagrove Estate - Pie Creek , QLD" at bounding box center [168, 179] width 302 height 49
click at [127, 157] on h5 "Bellagrove Estate - Pie Creek , QLD" at bounding box center [168, 179] width 302 height 49
click at [109, 173] on h5 "Bellagrove Estate - Pie Creek , QLD" at bounding box center [168, 179] width 302 height 49
click at [958, 95] on link "[GEOGRAPHIC_DATA] - [GEOGRAPHIC_DATA]" at bounding box center [1045, 97] width 373 height 21
click at [1001, 95] on link "[GEOGRAPHIC_DATA] - [GEOGRAPHIC_DATA]" at bounding box center [1045, 97] width 373 height 21
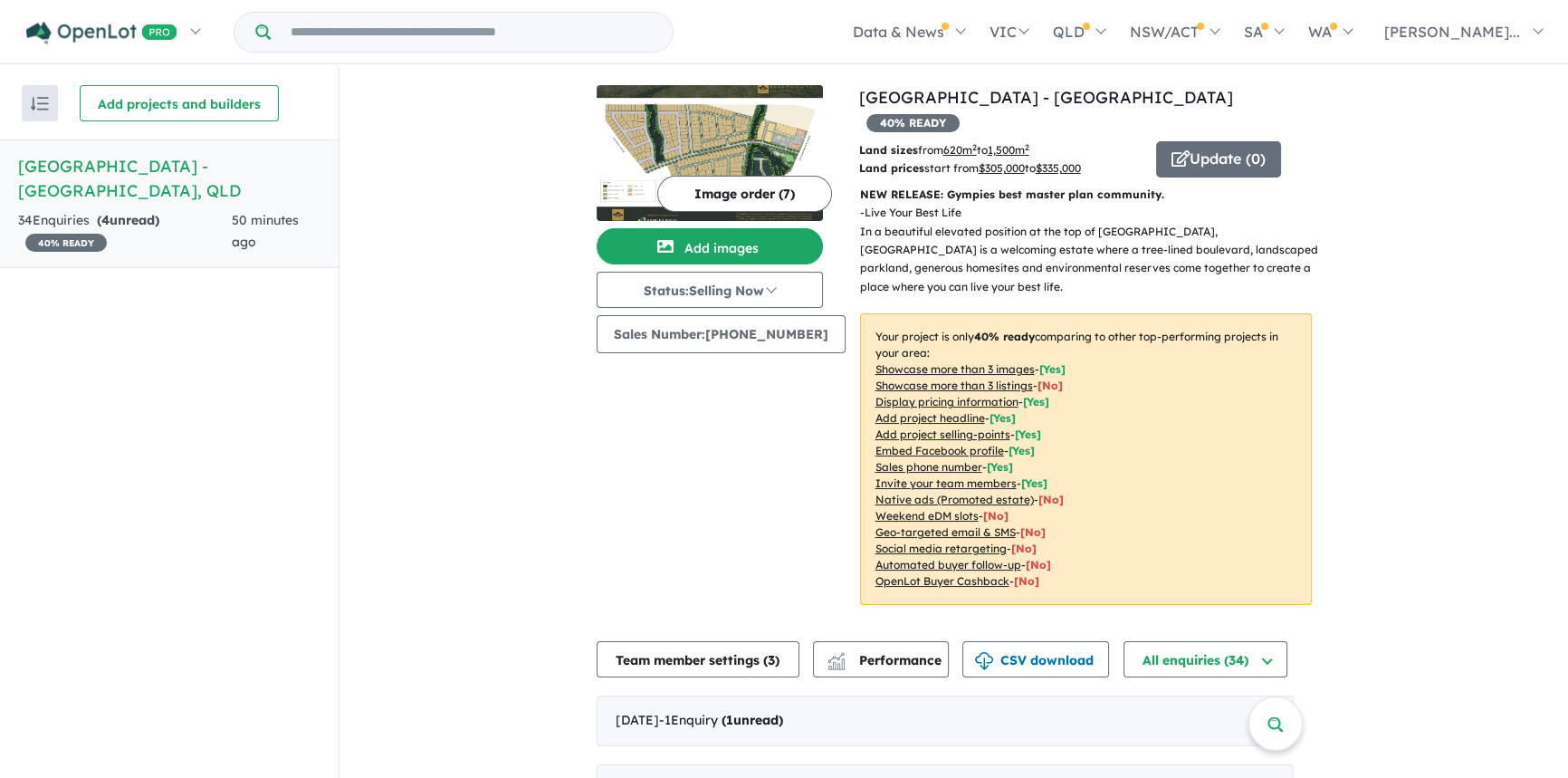
click at [76, 233] on span "40 % READY" at bounding box center [66, 242] width 82 height 18
click at [84, 164] on h5 "Bellagrove Estate - Pie Creek , QLD" at bounding box center [168, 179] width 302 height 49
click at [169, 210] on div "34 Enquir ies ( 4 unread) 40 % READY" at bounding box center [124, 231] width 214 height 43
click at [250, 212] on span "50 minutes ago" at bounding box center [264, 230] width 67 height 38
click at [62, 233] on span "40 % READY" at bounding box center [66, 242] width 82 height 18
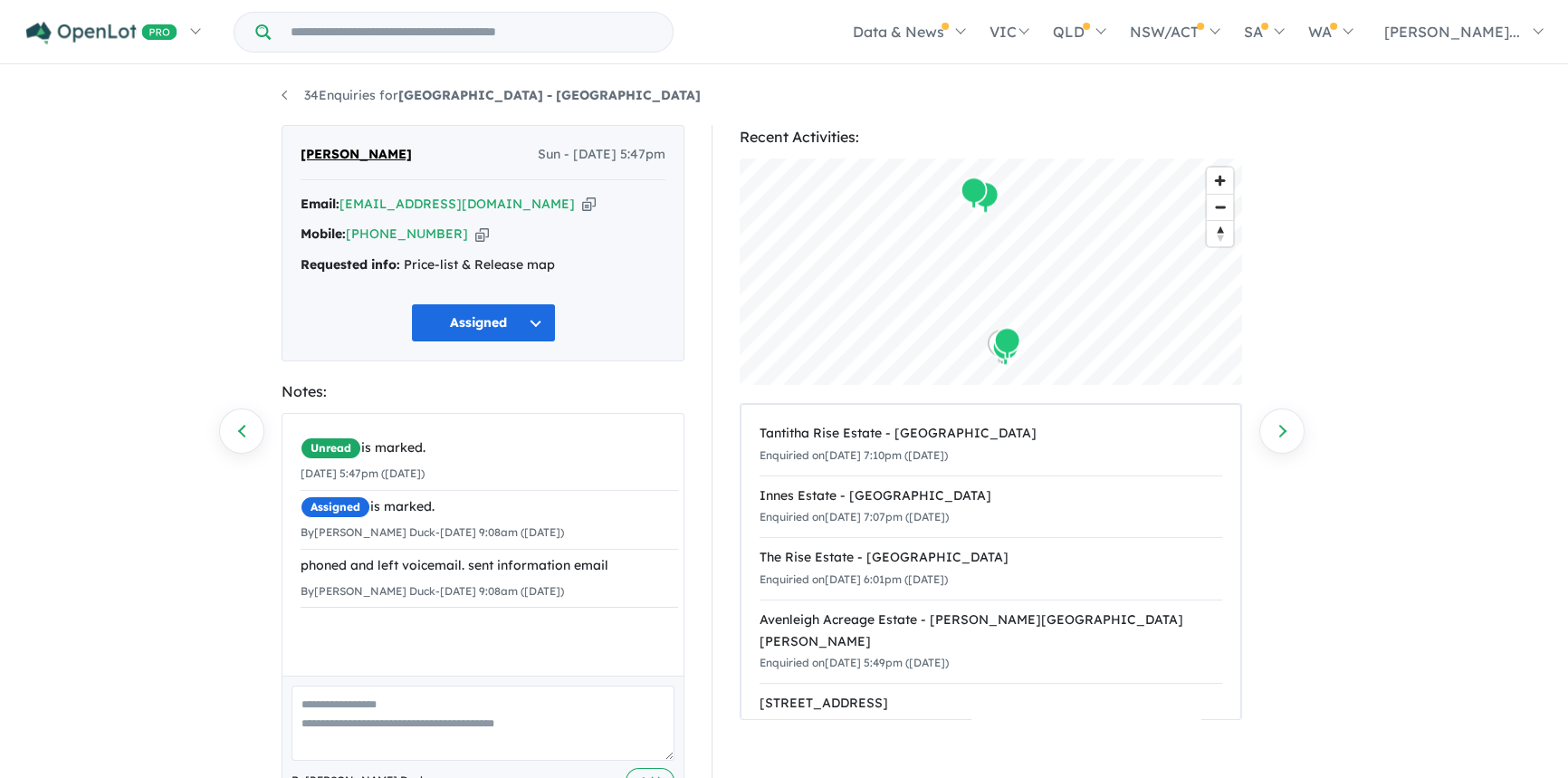
click at [349, 155] on span "[PERSON_NAME]" at bounding box center [356, 154] width 111 height 22
click at [569, 284] on div "Email: [EMAIL_ADDRESS][DOMAIN_NAME] Copied! Mobile: [PHONE_NUMBER] Copied! Requ…" at bounding box center [483, 239] width 365 height 91
click at [341, 268] on strong "Requested info:" at bounding box center [350, 263] width 100 height 16
click at [349, 145] on span "[PERSON_NAME]" at bounding box center [356, 154] width 111 height 22
click at [366, 155] on span "[PERSON_NAME]" at bounding box center [356, 154] width 111 height 22
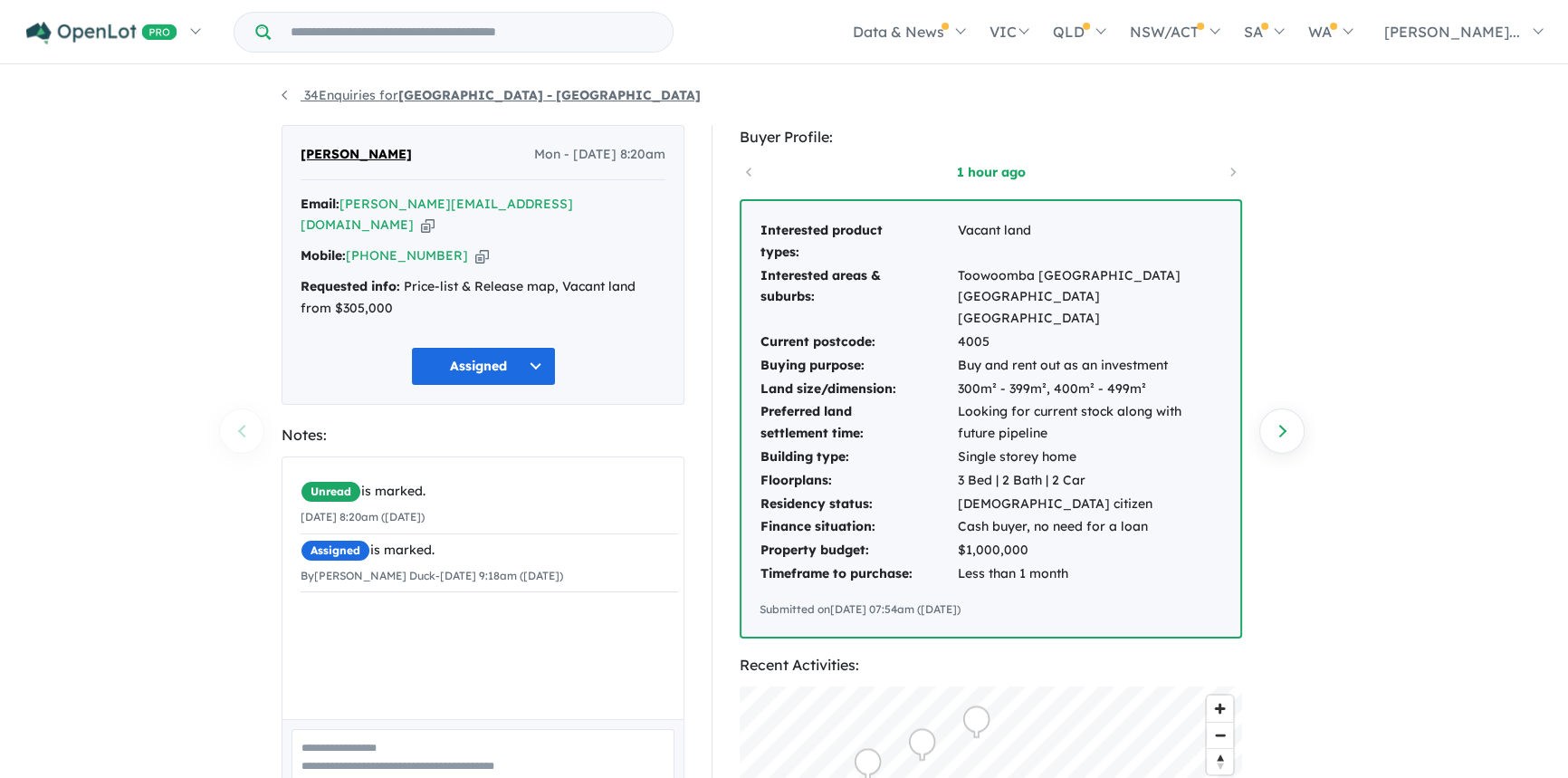
click at [283, 93] on link "34 Enquiries for Bellagrove Estate - Pie Creek" at bounding box center [491, 94] width 420 height 16
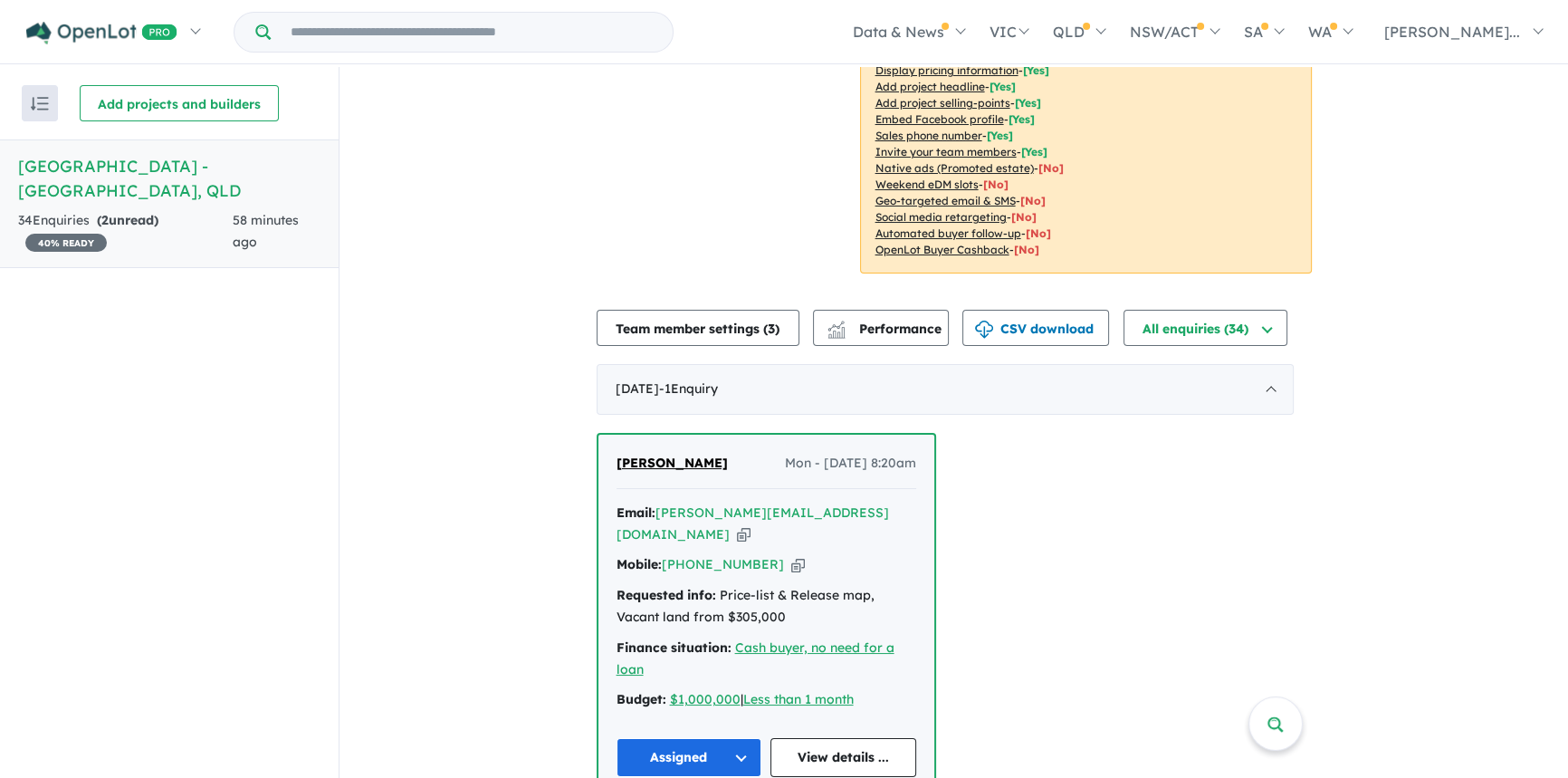
scroll to position [328, 0]
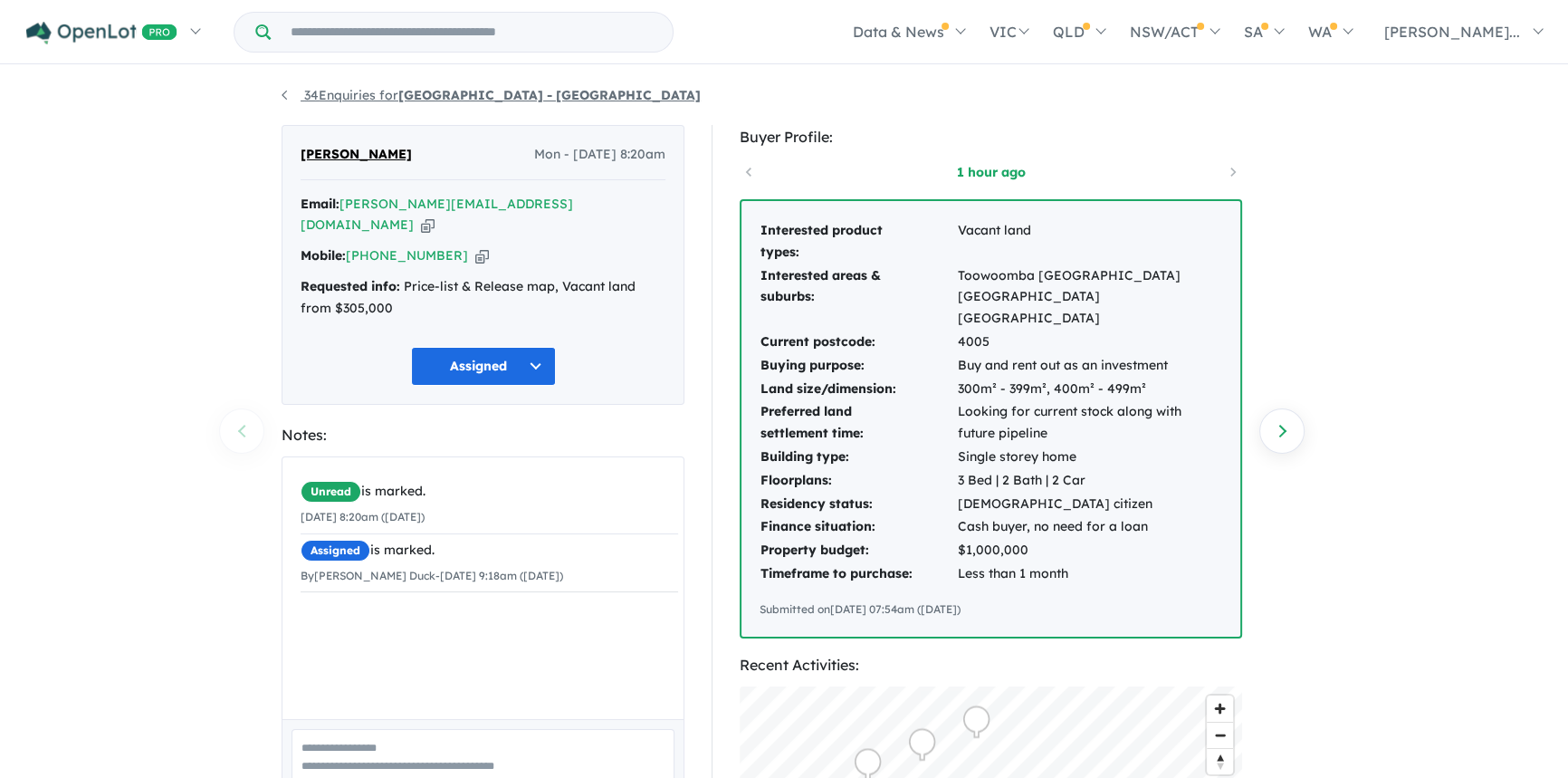
click at [416, 96] on strong "[GEOGRAPHIC_DATA] - [GEOGRAPHIC_DATA]" at bounding box center [548, 94] width 302 height 16
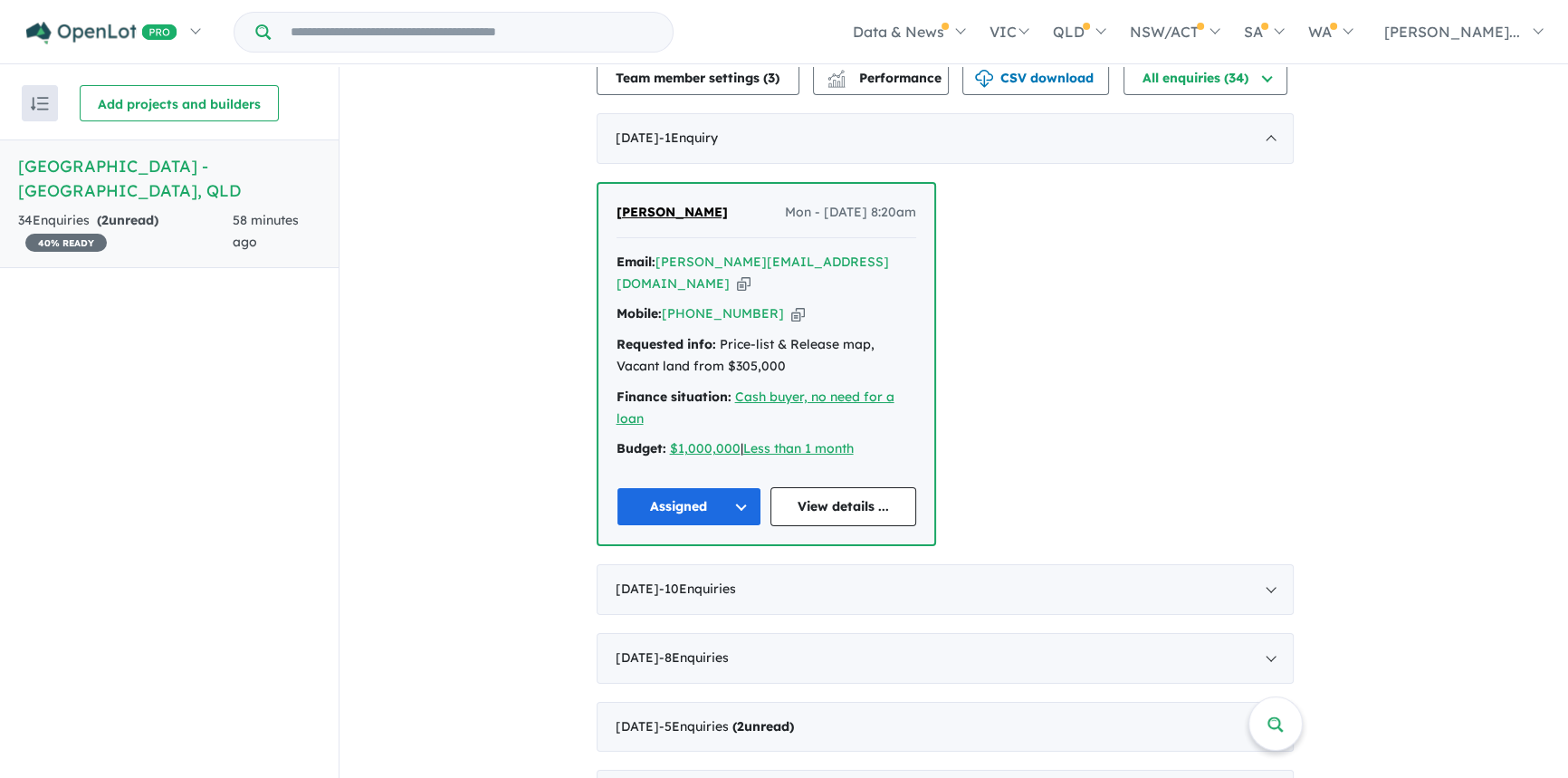
scroll to position [661, 0]
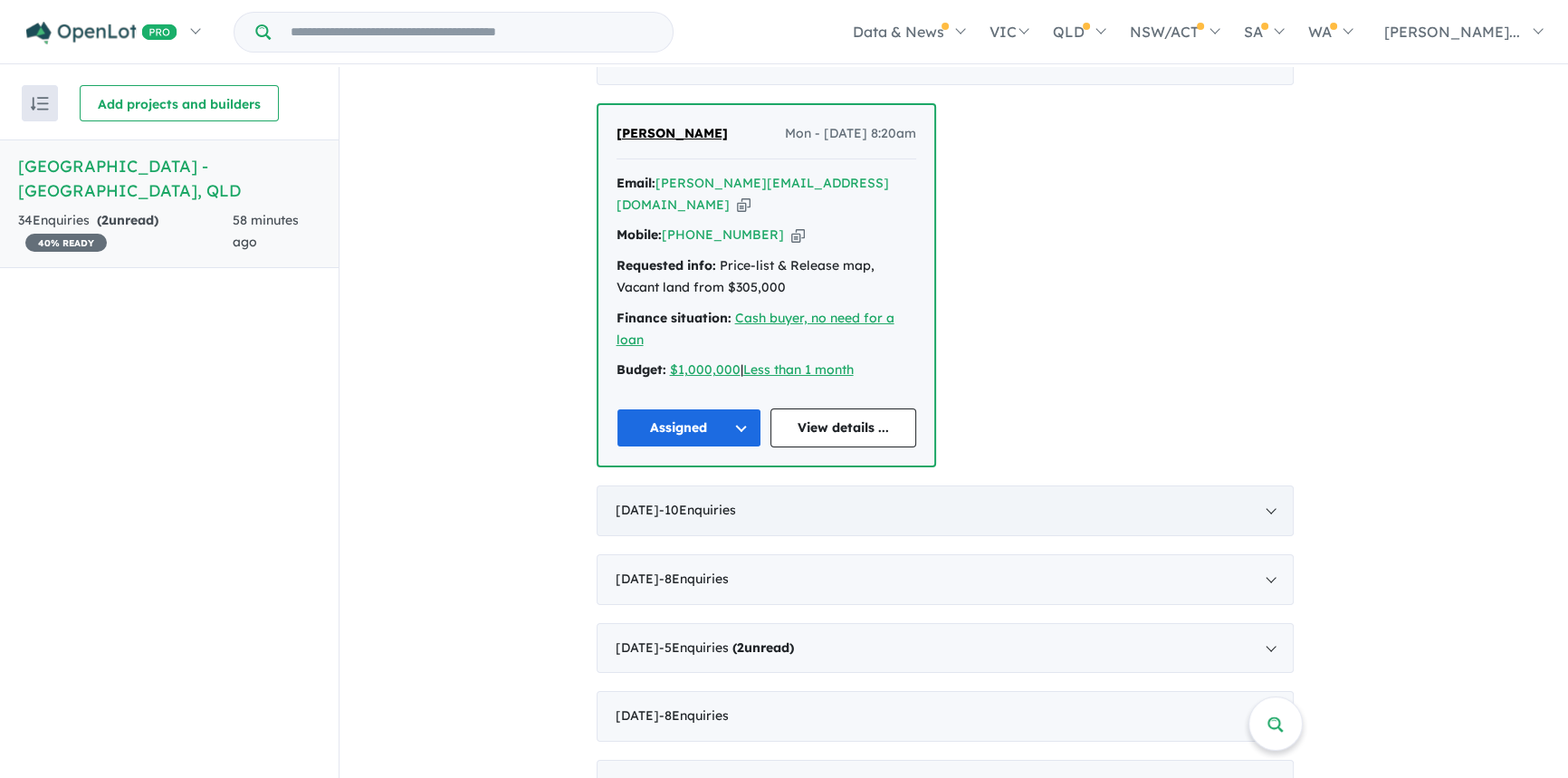
click at [1279, 485] on div "August 2025 - 10 Enquir ies ( 0 unread)" at bounding box center [944, 511] width 697 height 51
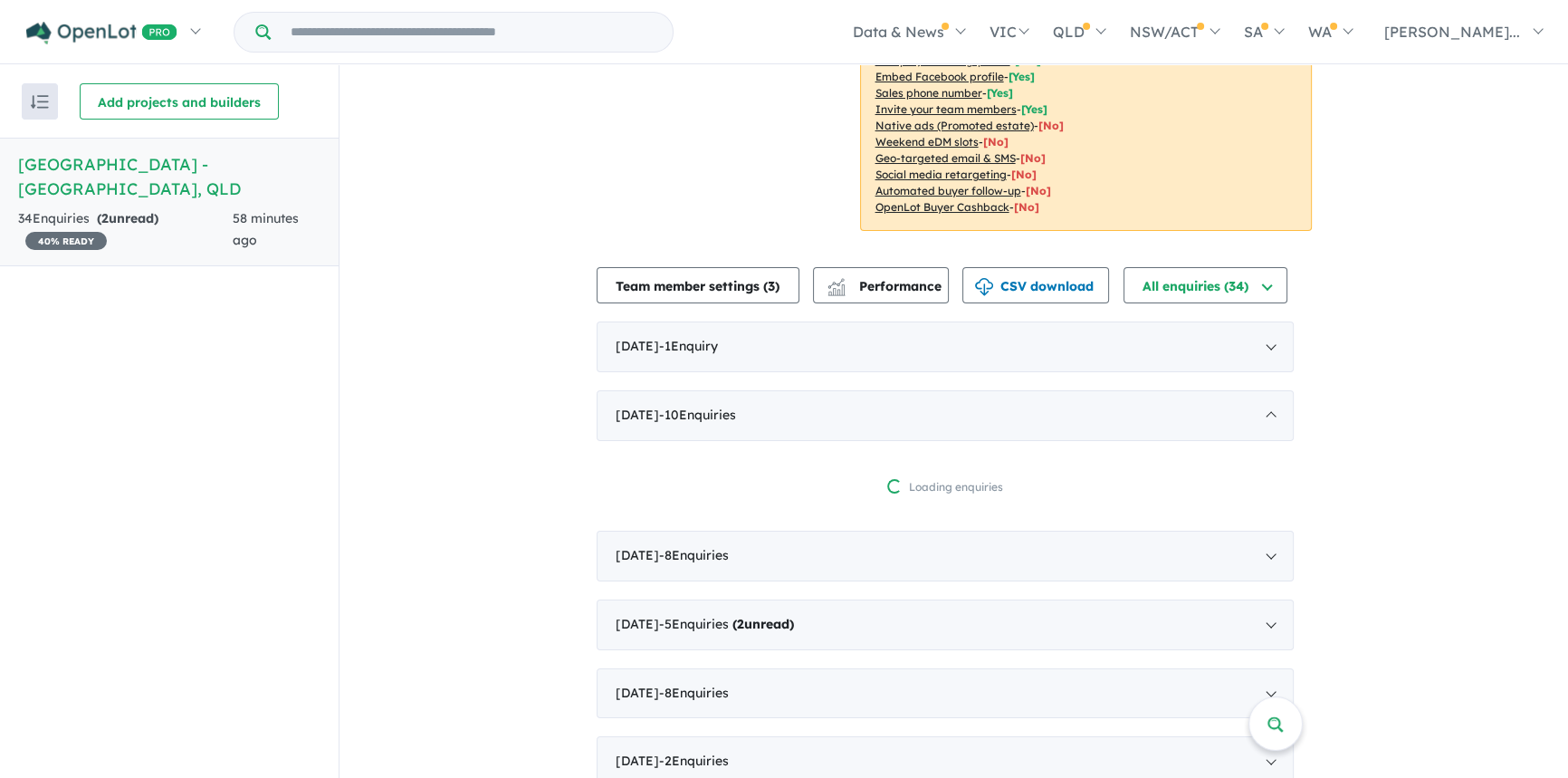
scroll to position [633, 0]
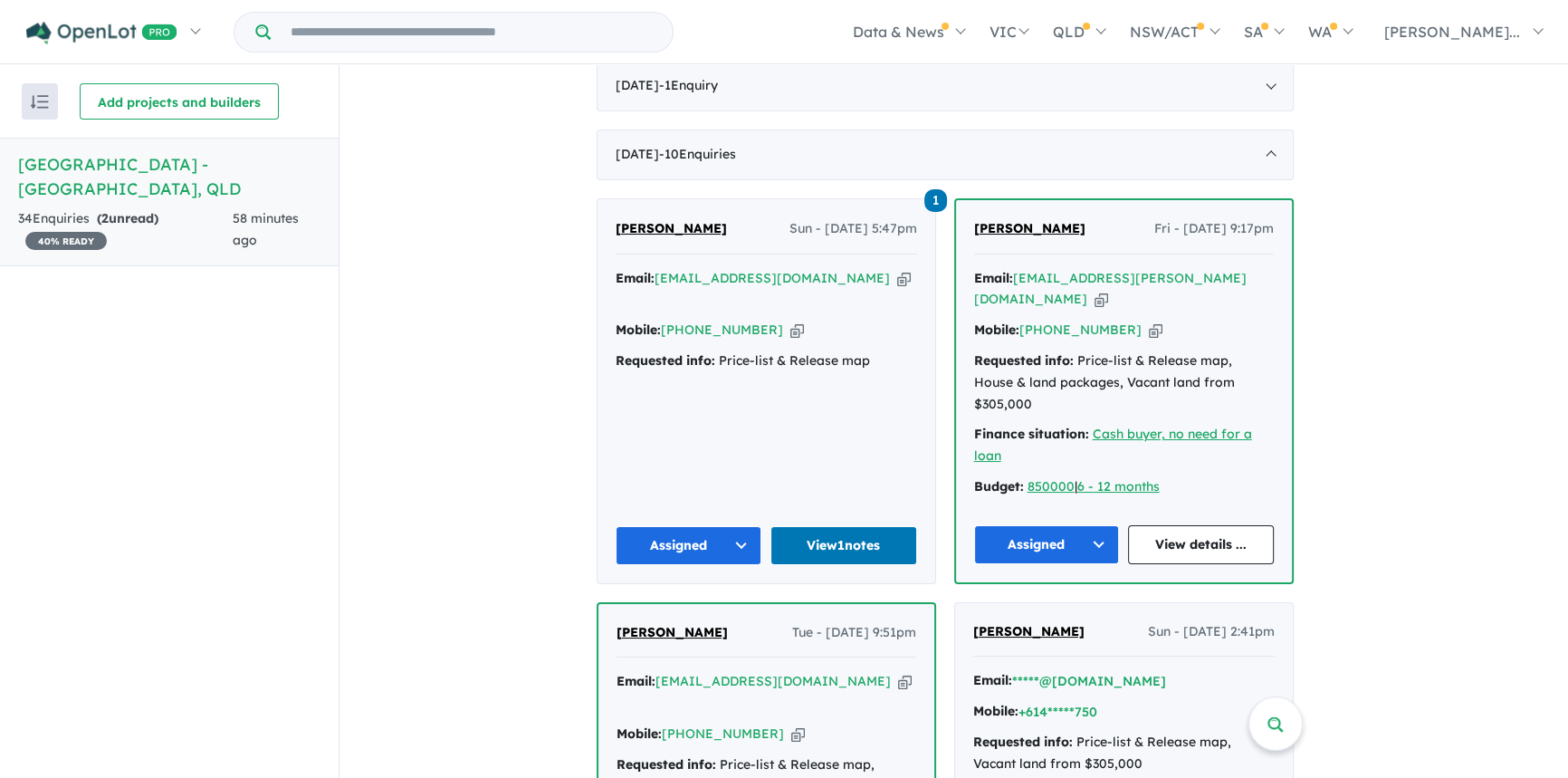
click at [1153, 350] on div "Requested info: Price-list & Release map, House & land packages, Vacant land fr…" at bounding box center [1123, 382] width 300 height 64
click at [1017, 220] on span "[PERSON_NAME]" at bounding box center [1029, 228] width 111 height 16
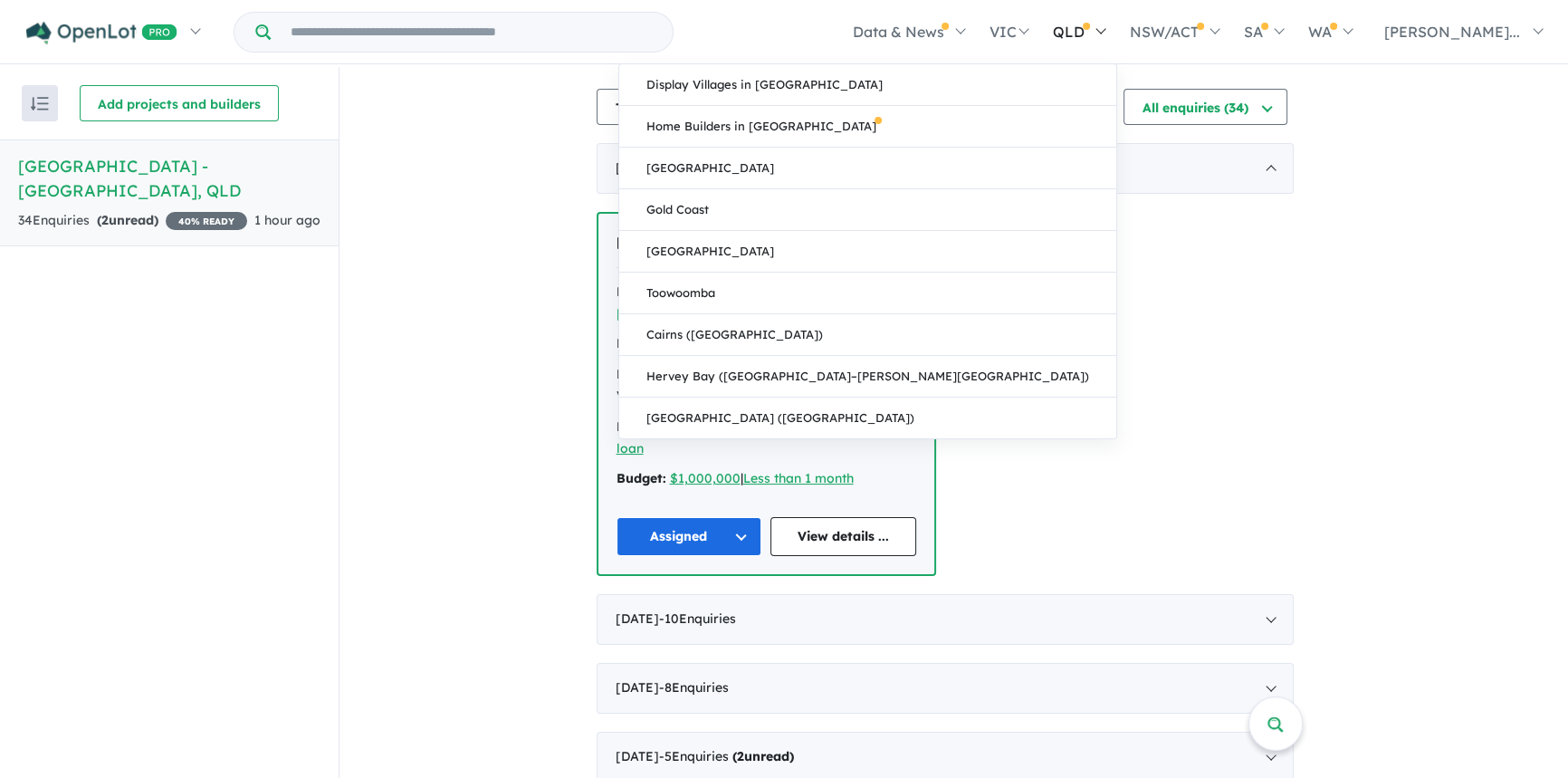
scroll to position [250, 0]
